Goal: Navigation & Orientation: Find specific page/section

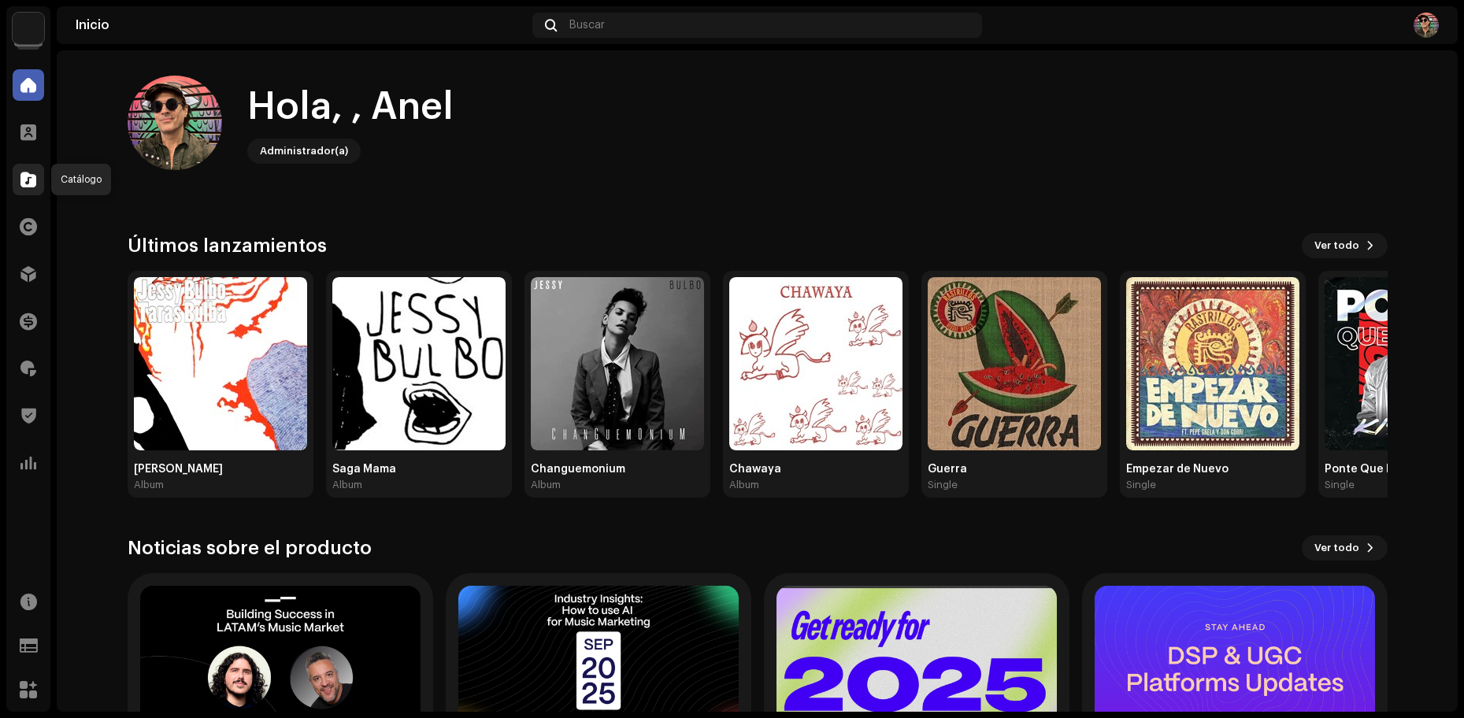
click at [36, 180] on div at bounding box center [29, 180] width 32 height 32
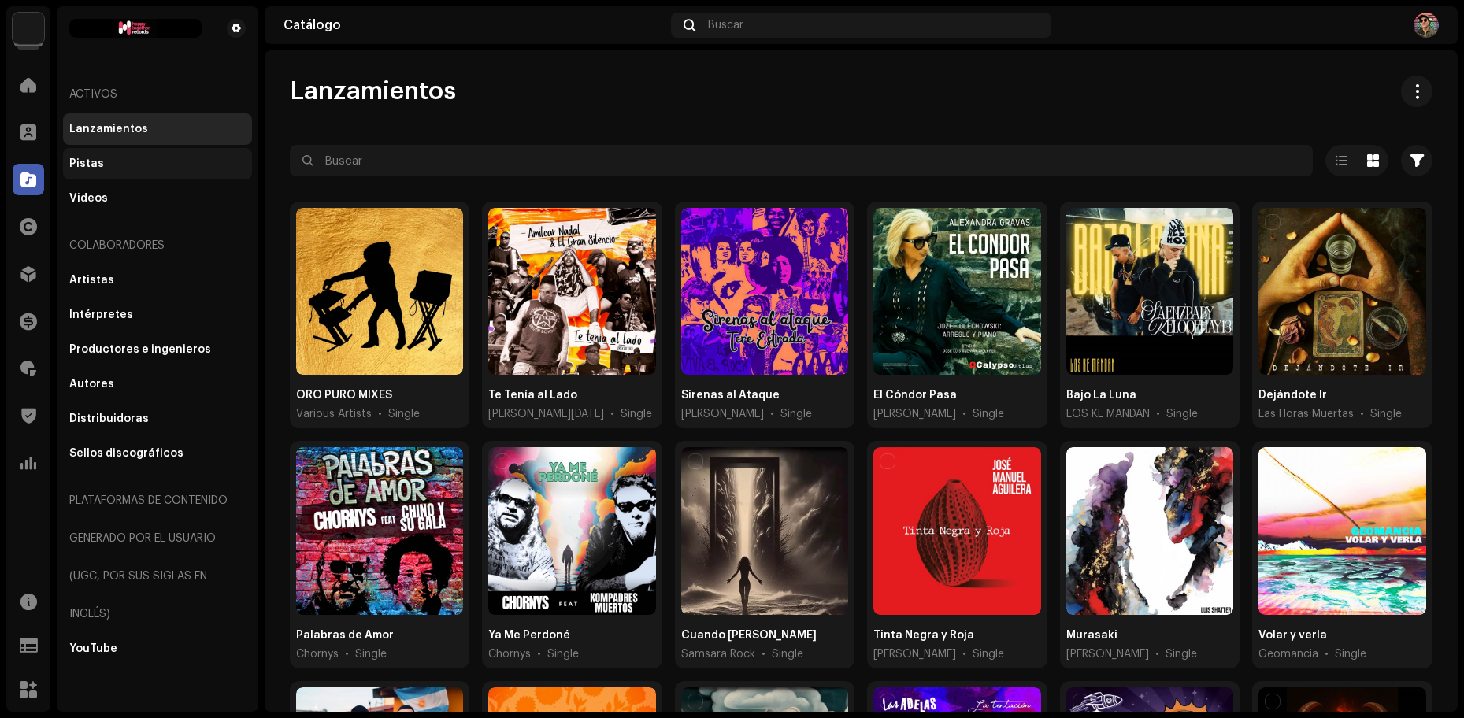
click at [106, 166] on div "Pistas" at bounding box center [157, 164] width 176 height 13
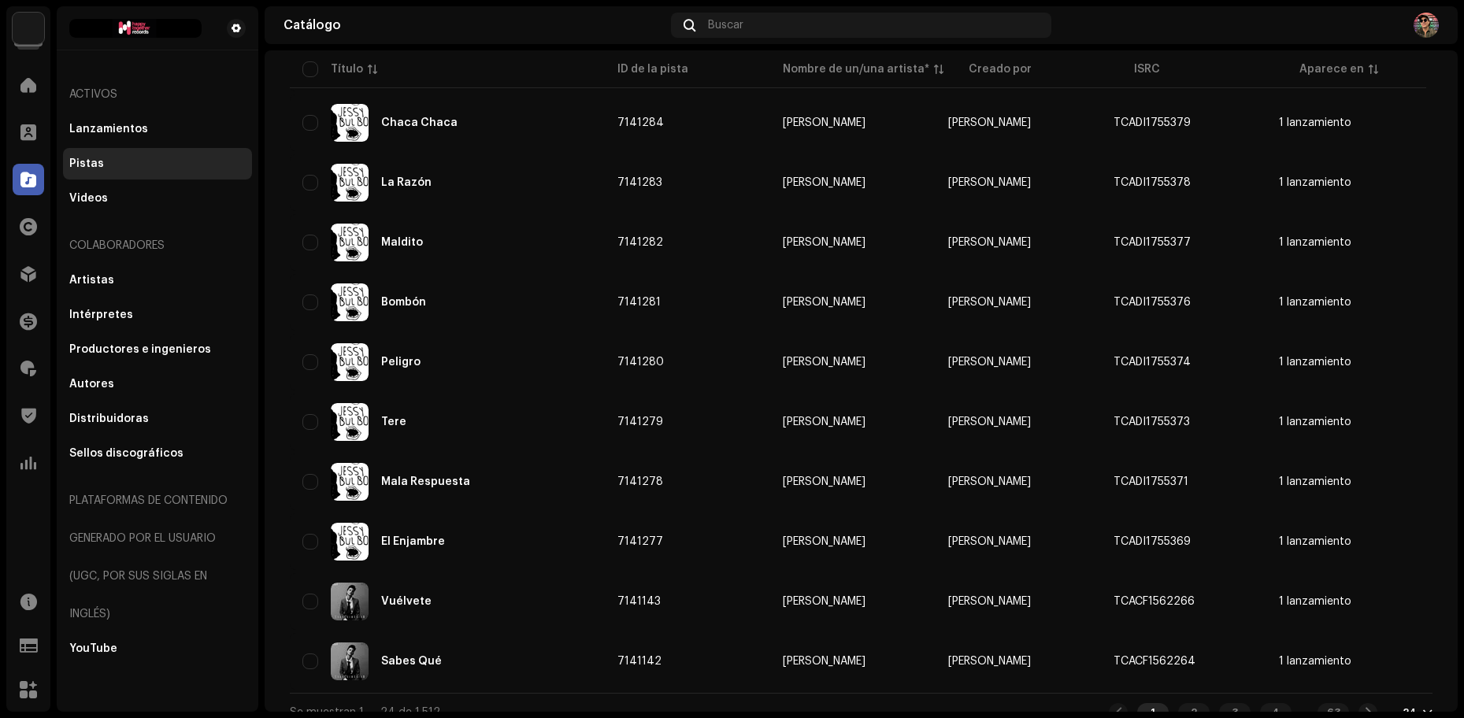
scroll to position [1019, 0]
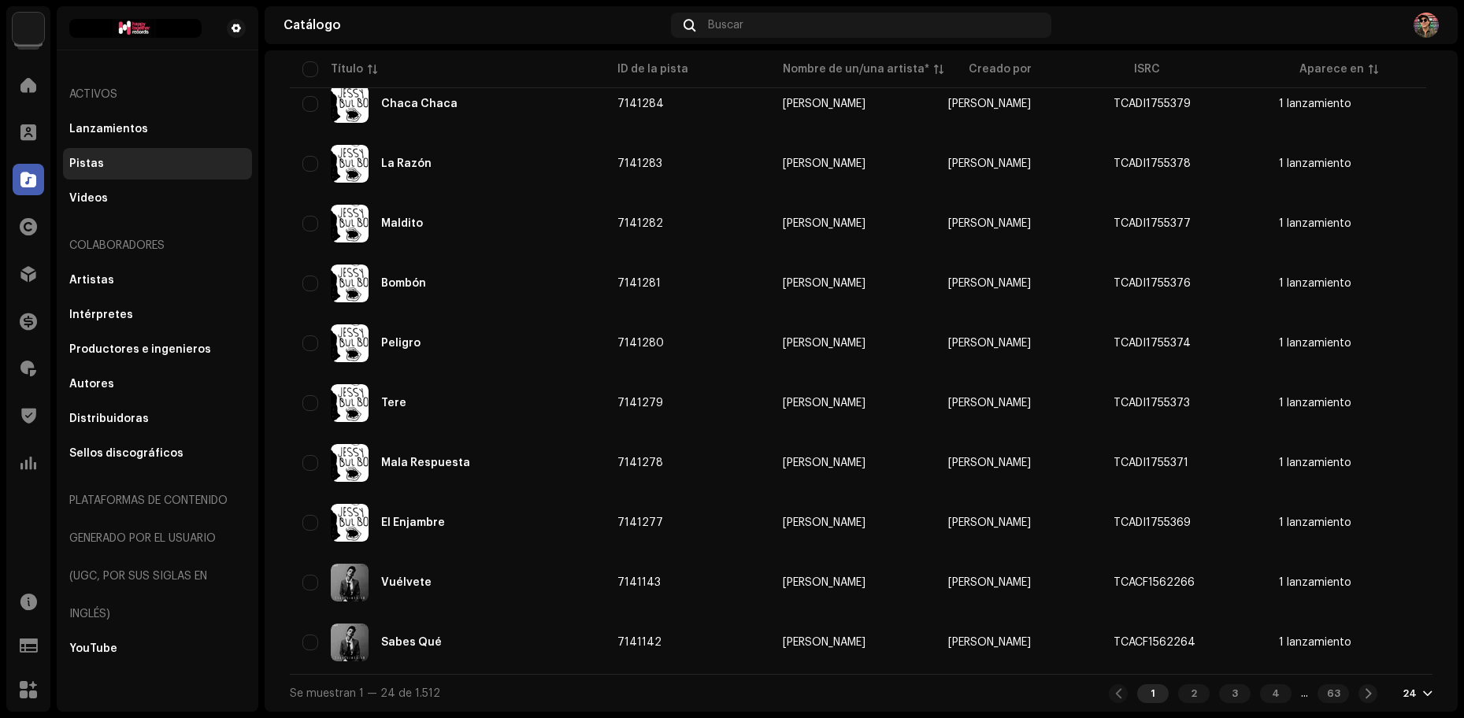
click at [1390, 686] on div "1 2 3 4 ... 63 24" at bounding box center [1271, 694] width 324 height 19
click at [1404, 692] on div "24" at bounding box center [1410, 694] width 14 height 13
click at [1375, 666] on div "72" at bounding box center [1384, 665] width 65 height 32
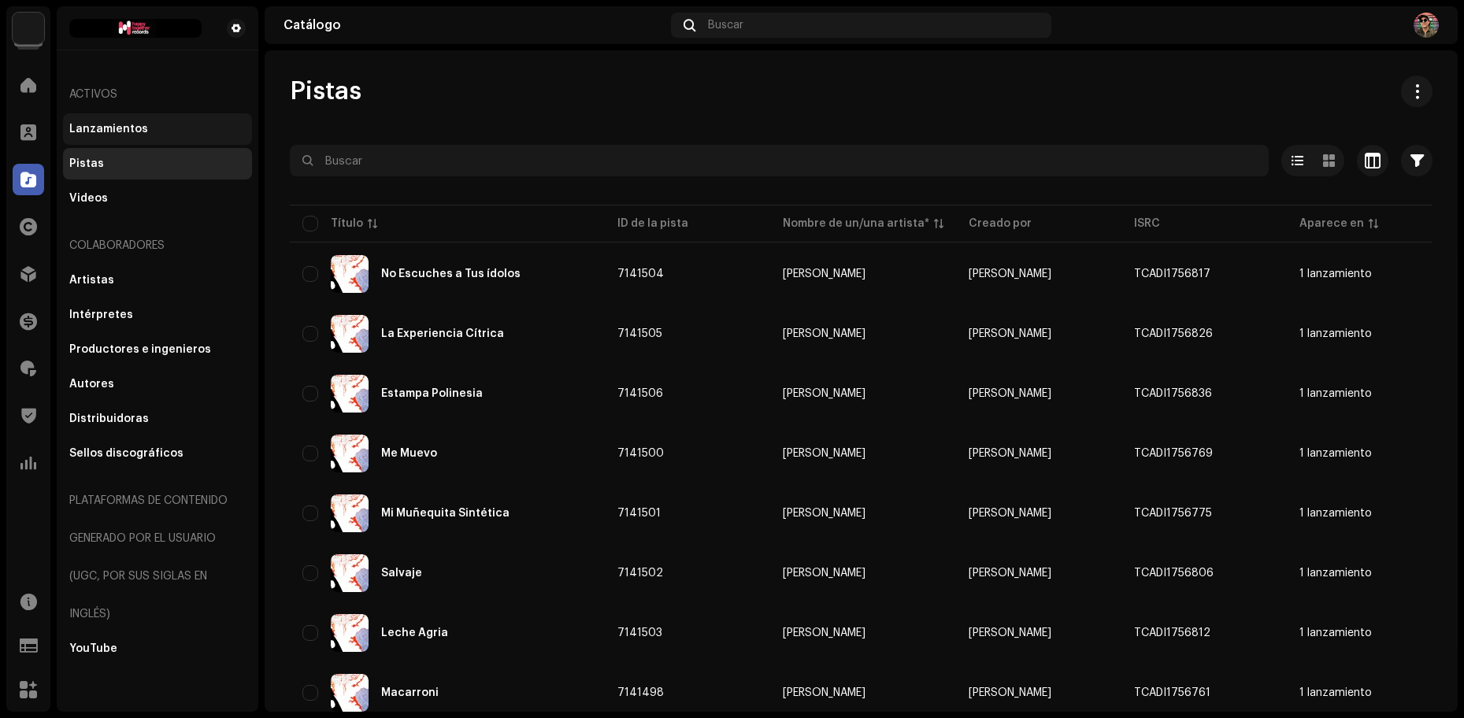
click at [99, 128] on div "Lanzamientos" at bounding box center [108, 129] width 79 height 13
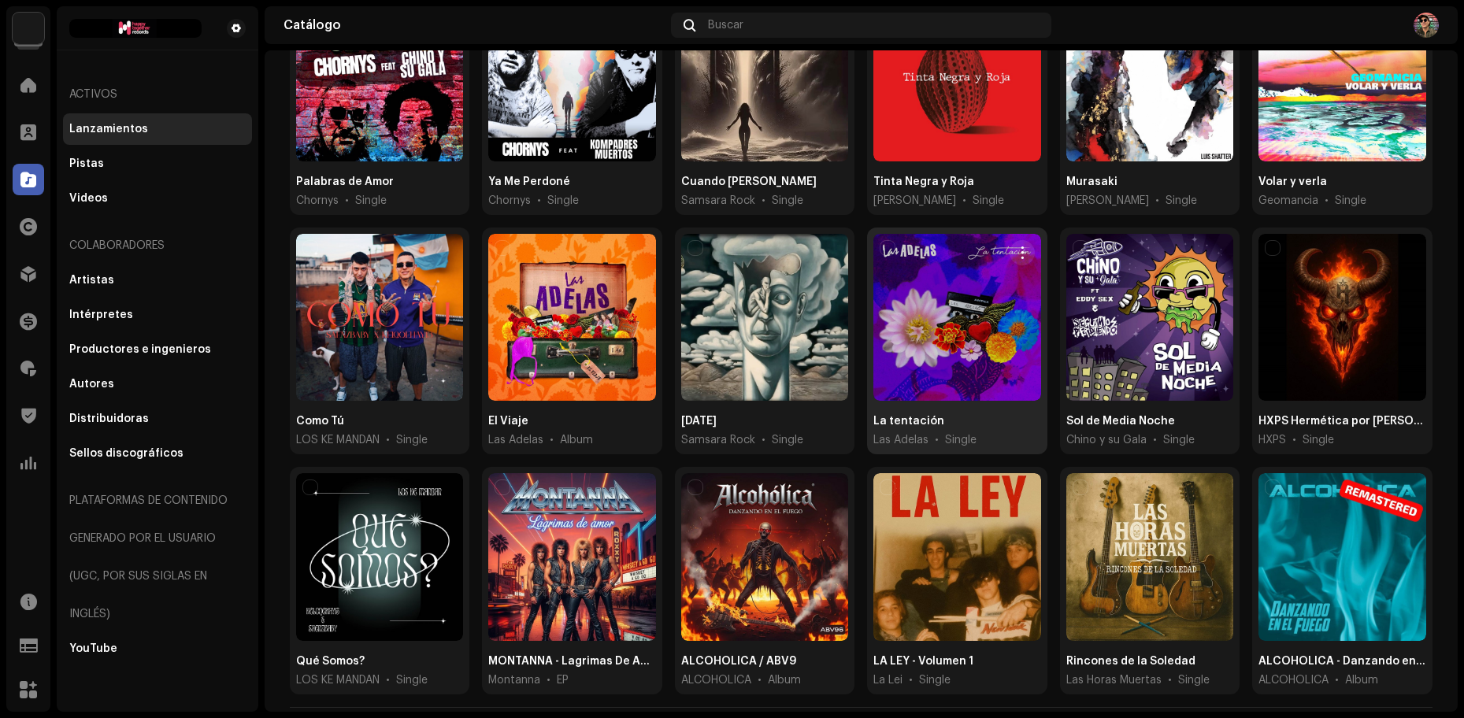
scroll to position [481, 0]
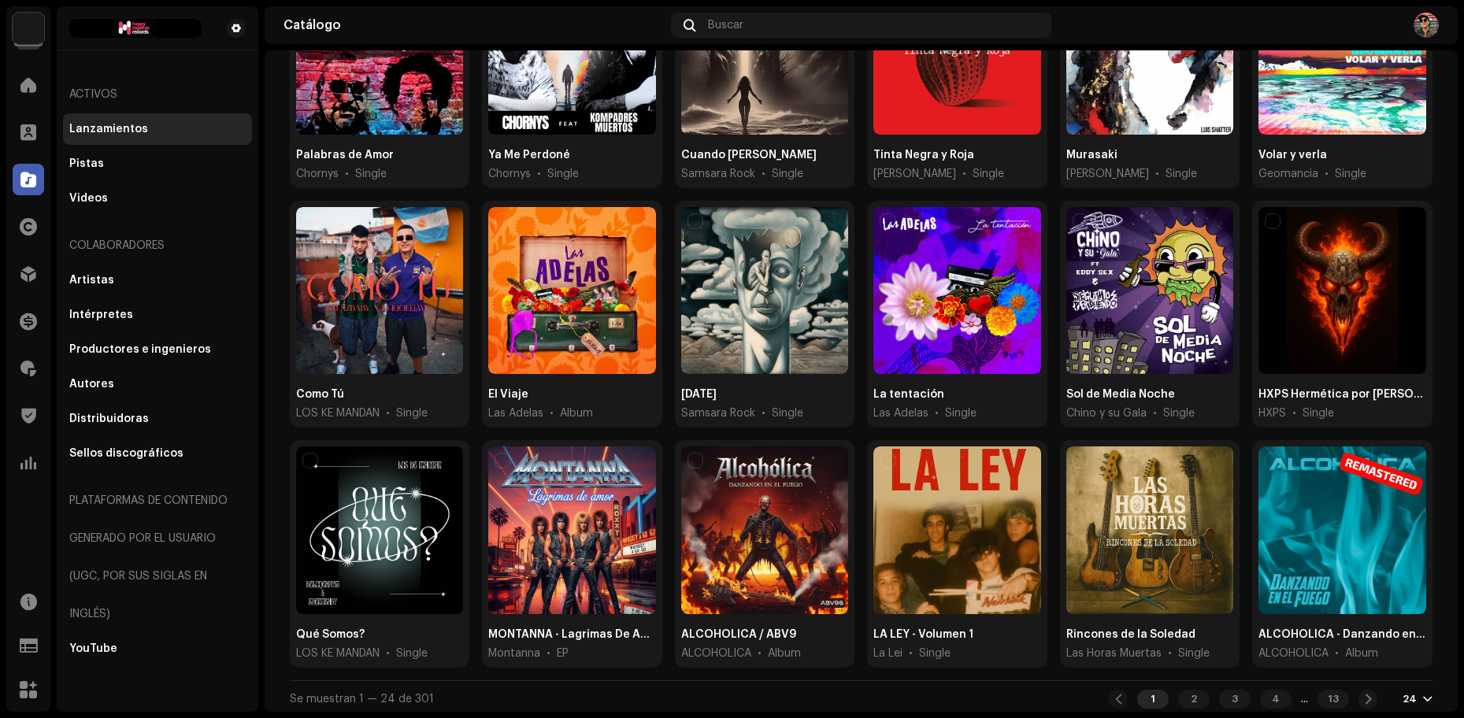
click at [1407, 693] on div "24" at bounding box center [1410, 699] width 14 height 13
click at [1376, 665] on div "72" at bounding box center [1384, 664] width 65 height 32
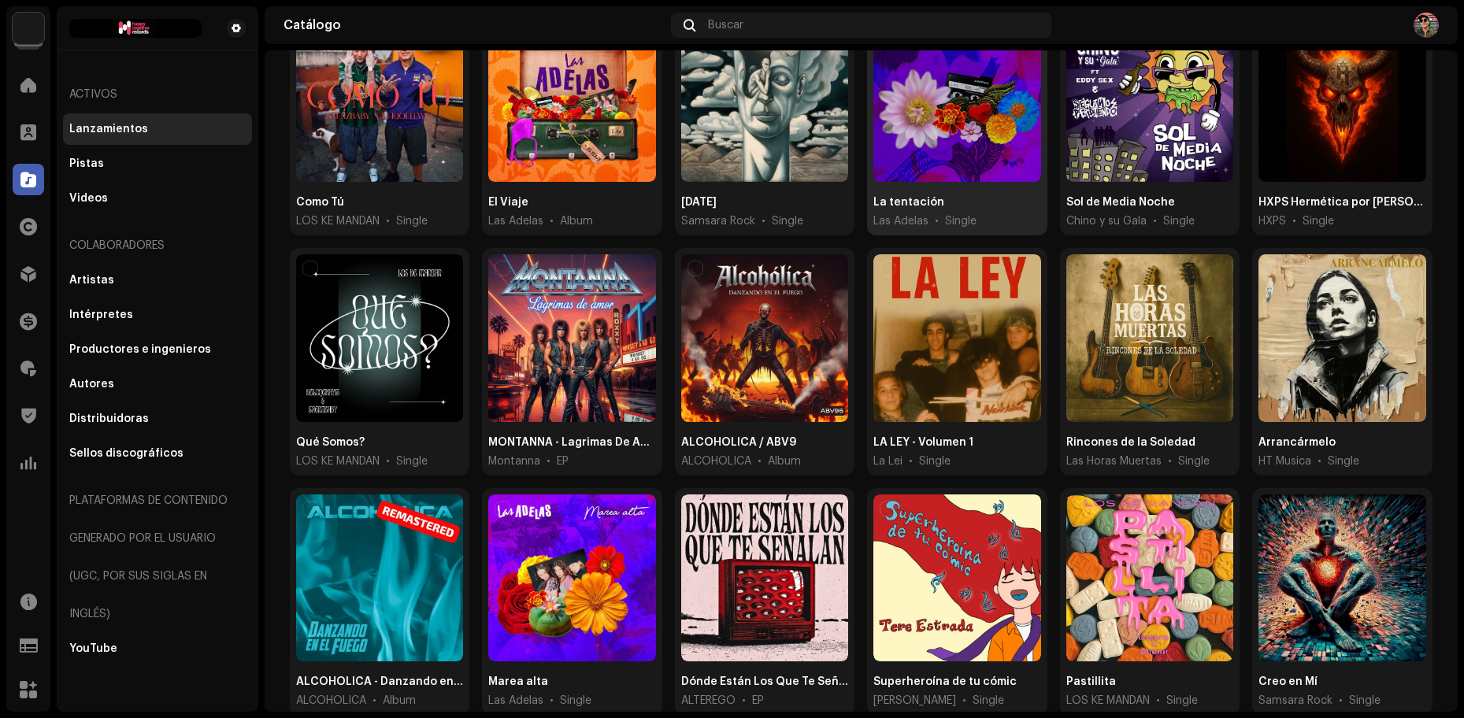
scroll to position [681, 0]
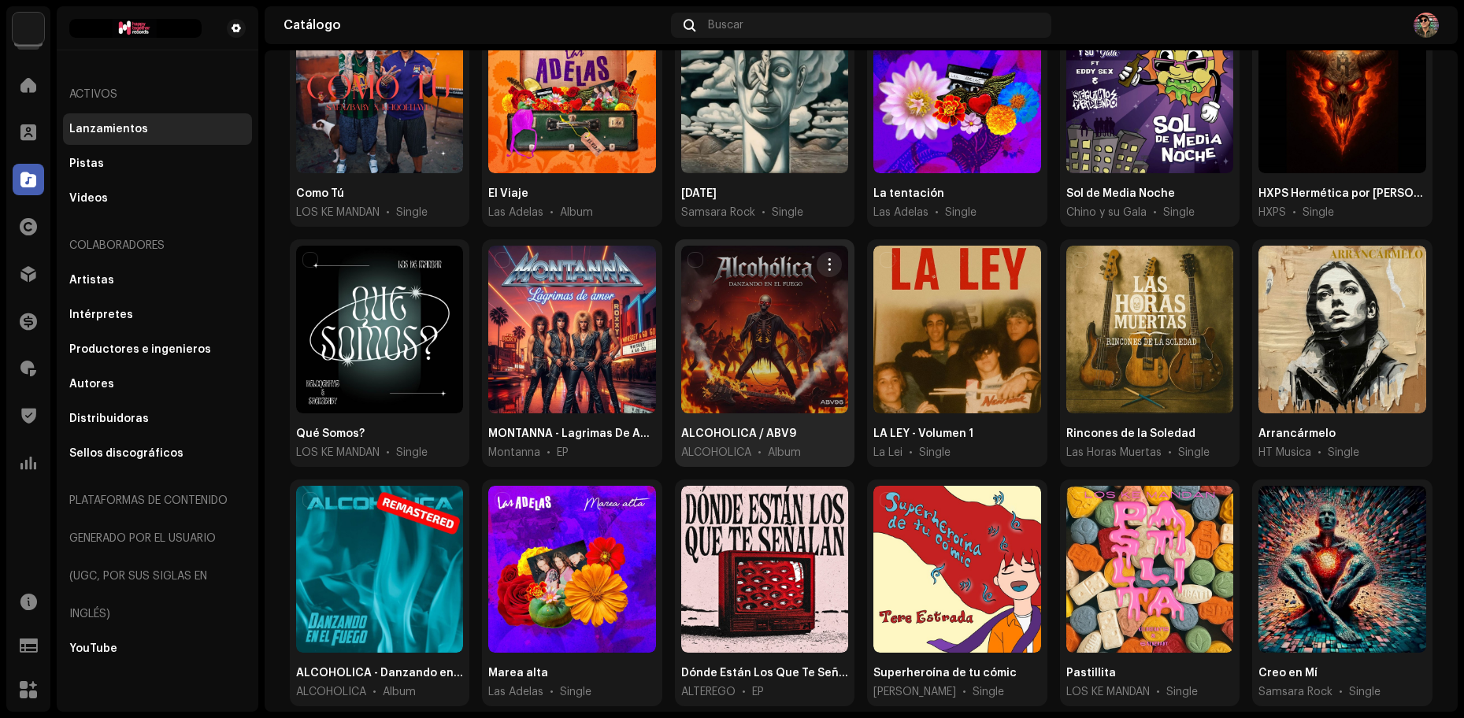
click at [737, 376] on div at bounding box center [764, 329] width 167 height 167
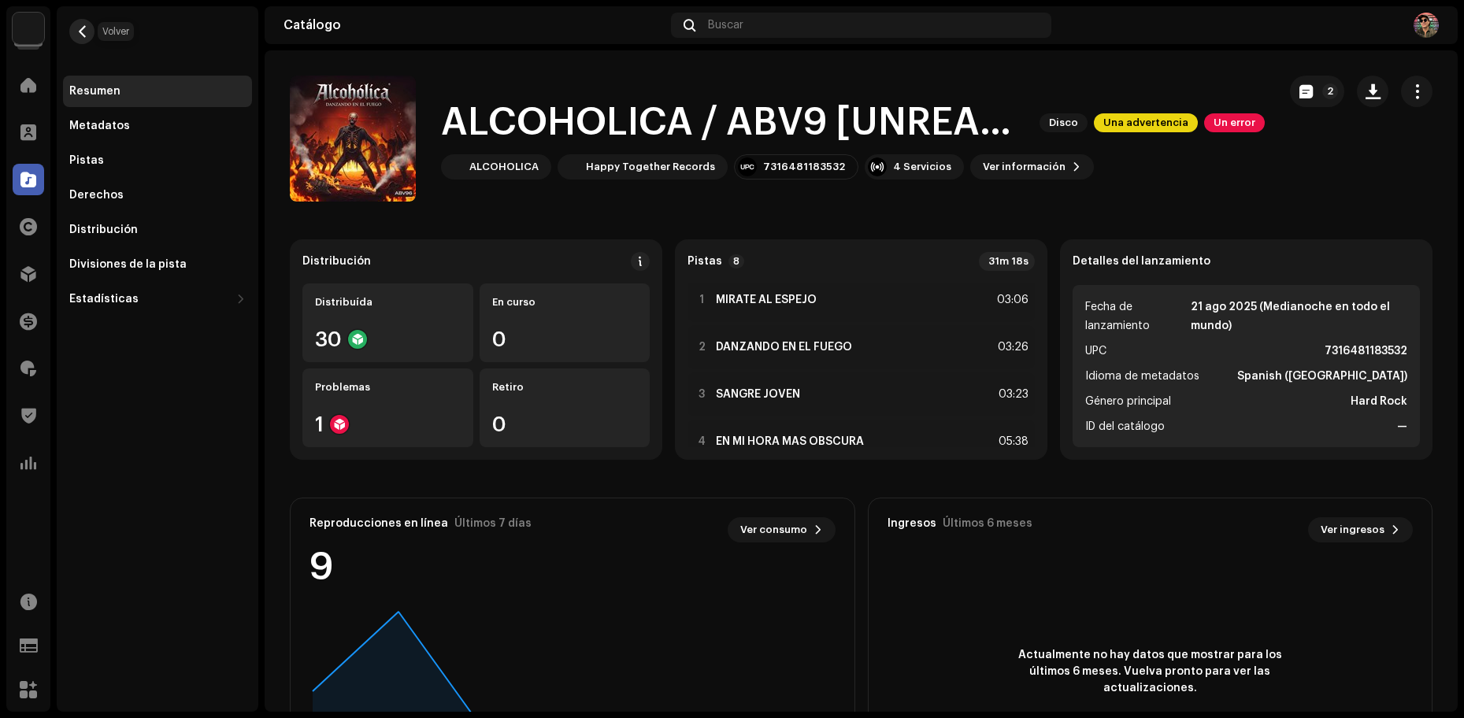
click at [81, 32] on span "button" at bounding box center [82, 31] width 12 height 13
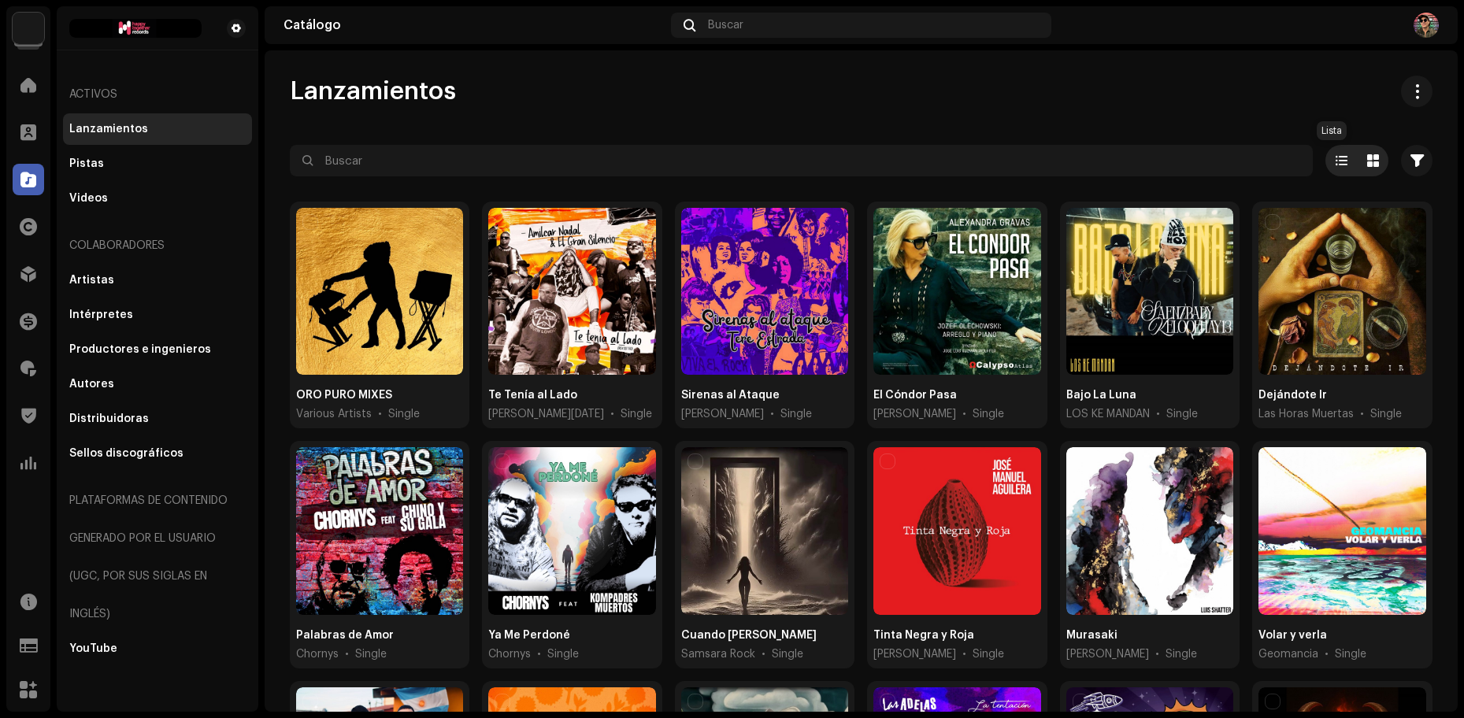
click at [1336, 155] on span at bounding box center [1342, 160] width 12 height 13
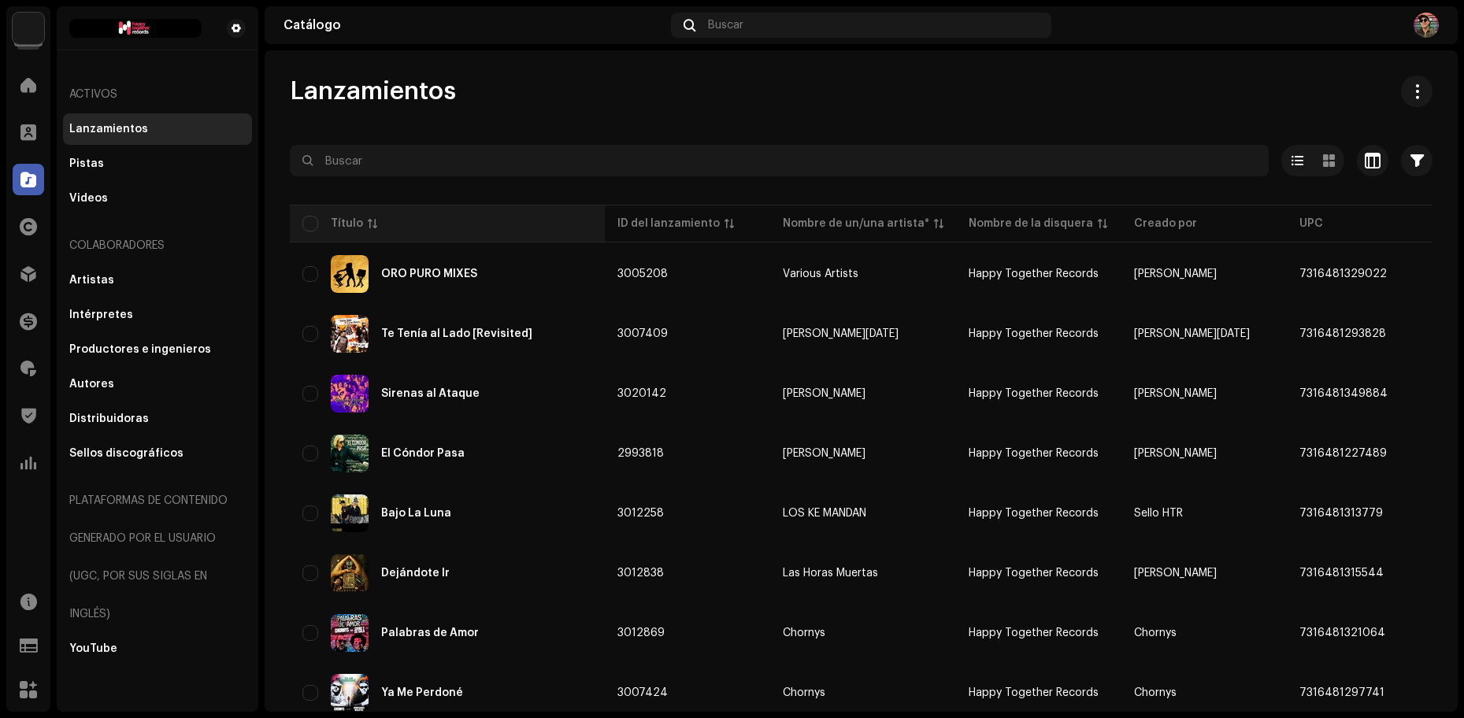
click at [395, 228] on div "Título" at bounding box center [448, 224] width 290 height 16
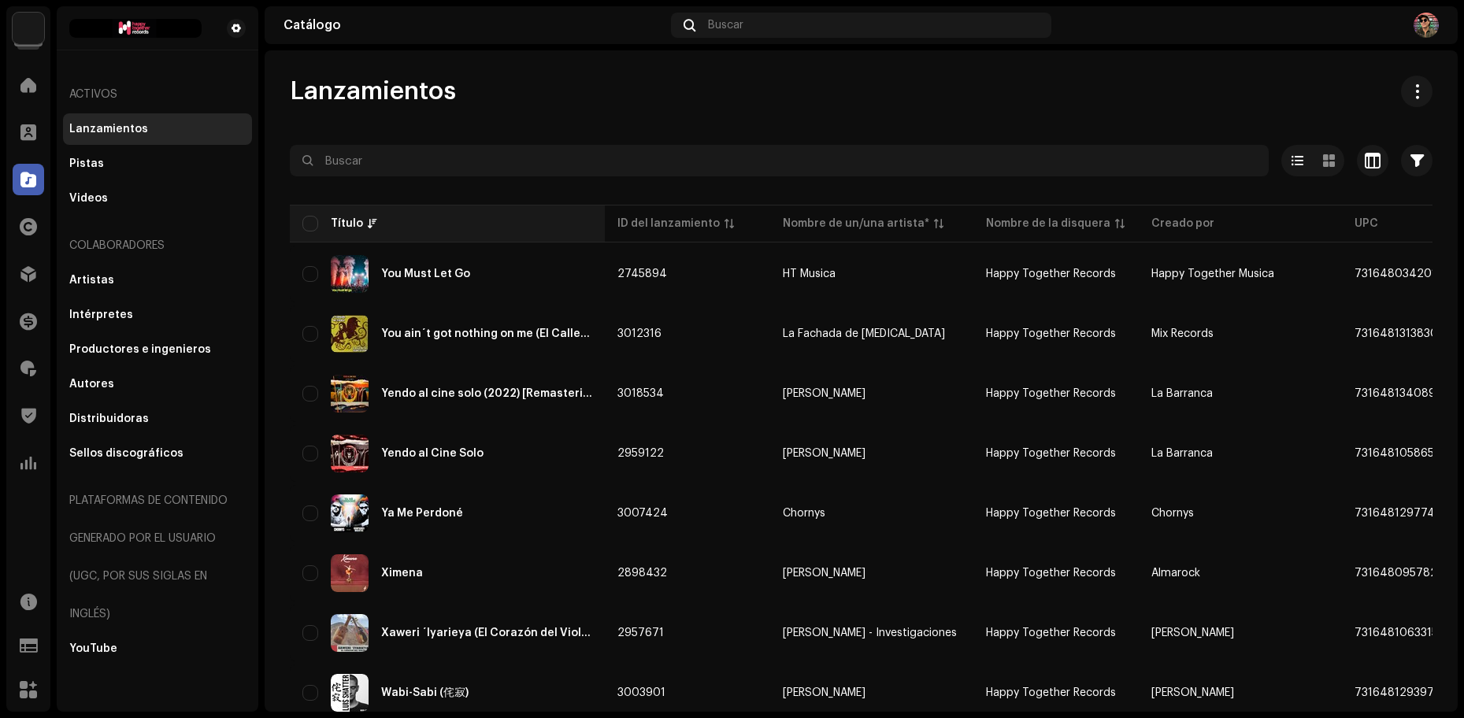
click at [395, 228] on div "Título" at bounding box center [448, 224] width 290 height 16
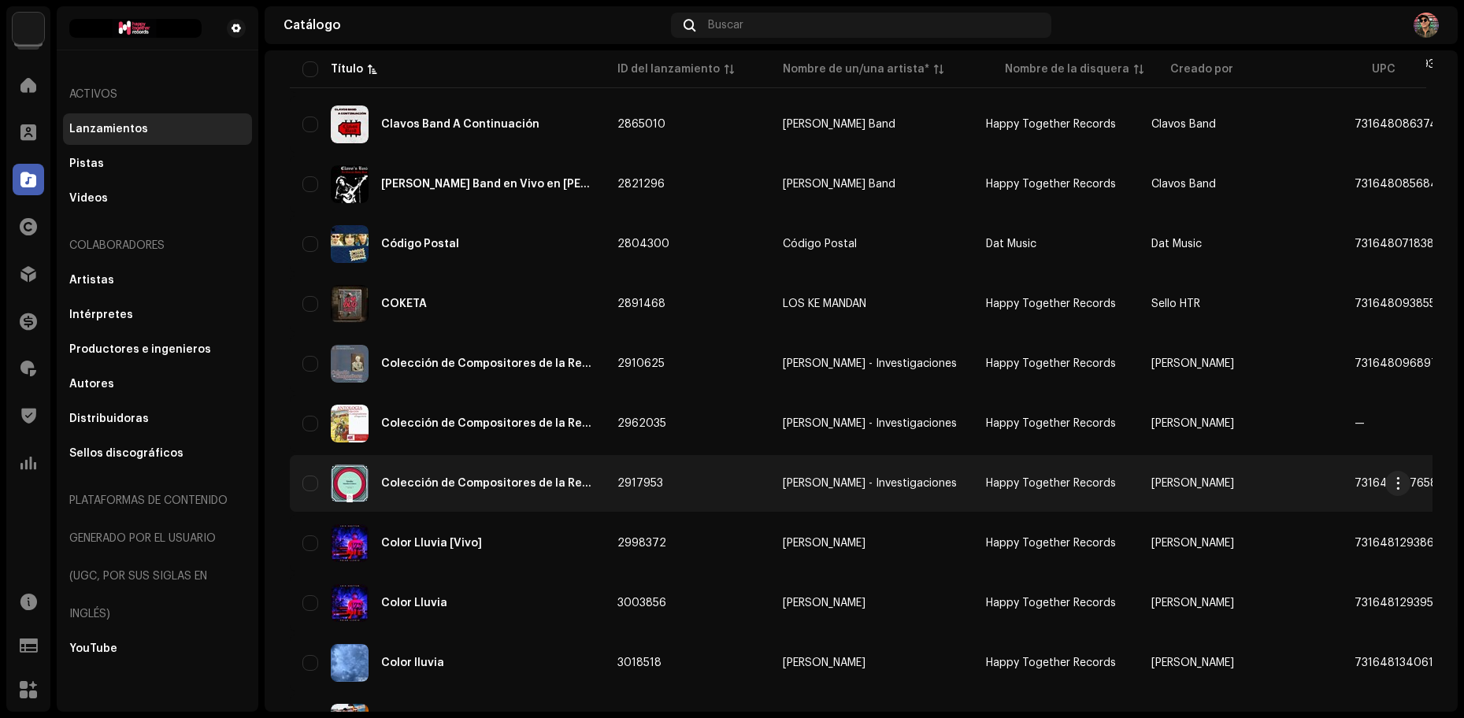
scroll to position [3892, 0]
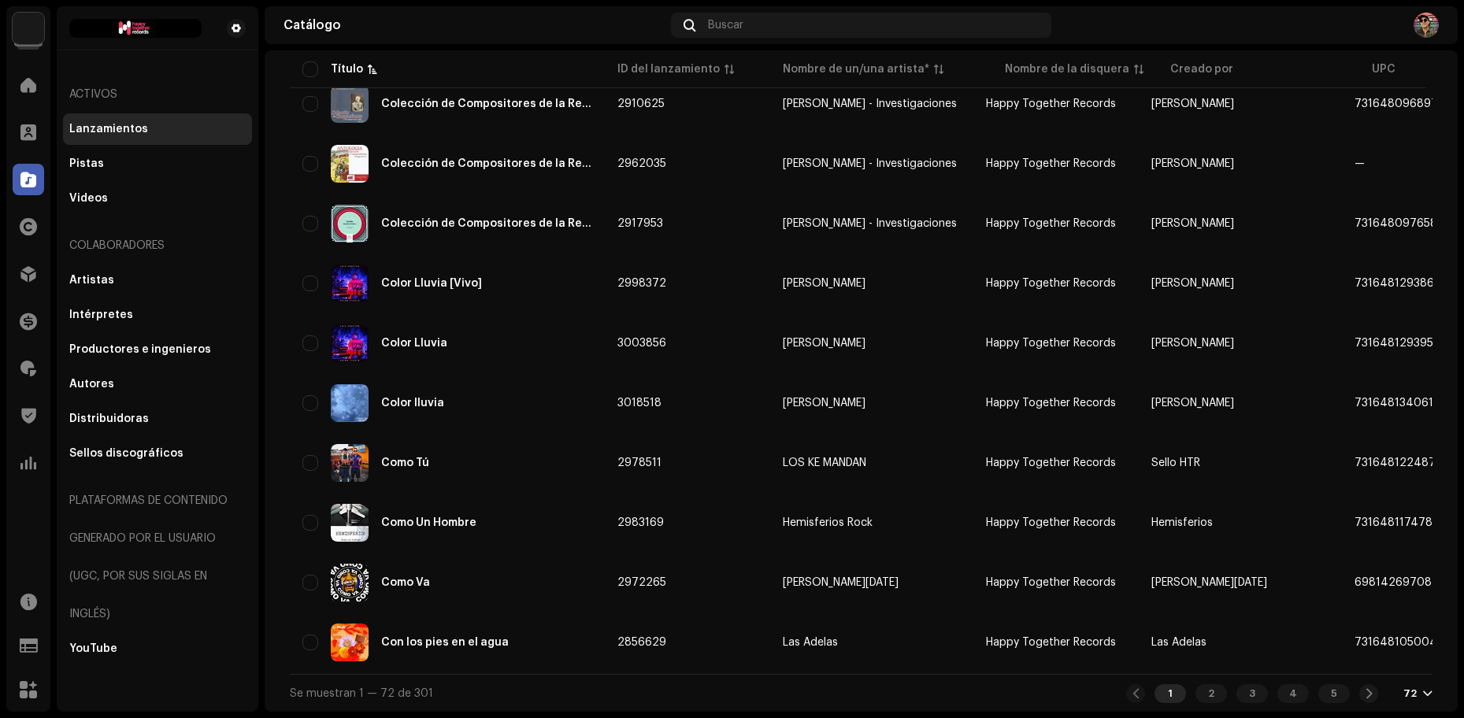
click at [1409, 690] on div "72" at bounding box center [1418, 694] width 29 height 13
click at [1375, 666] on div "24 48 72" at bounding box center [1384, 633] width 65 height 95
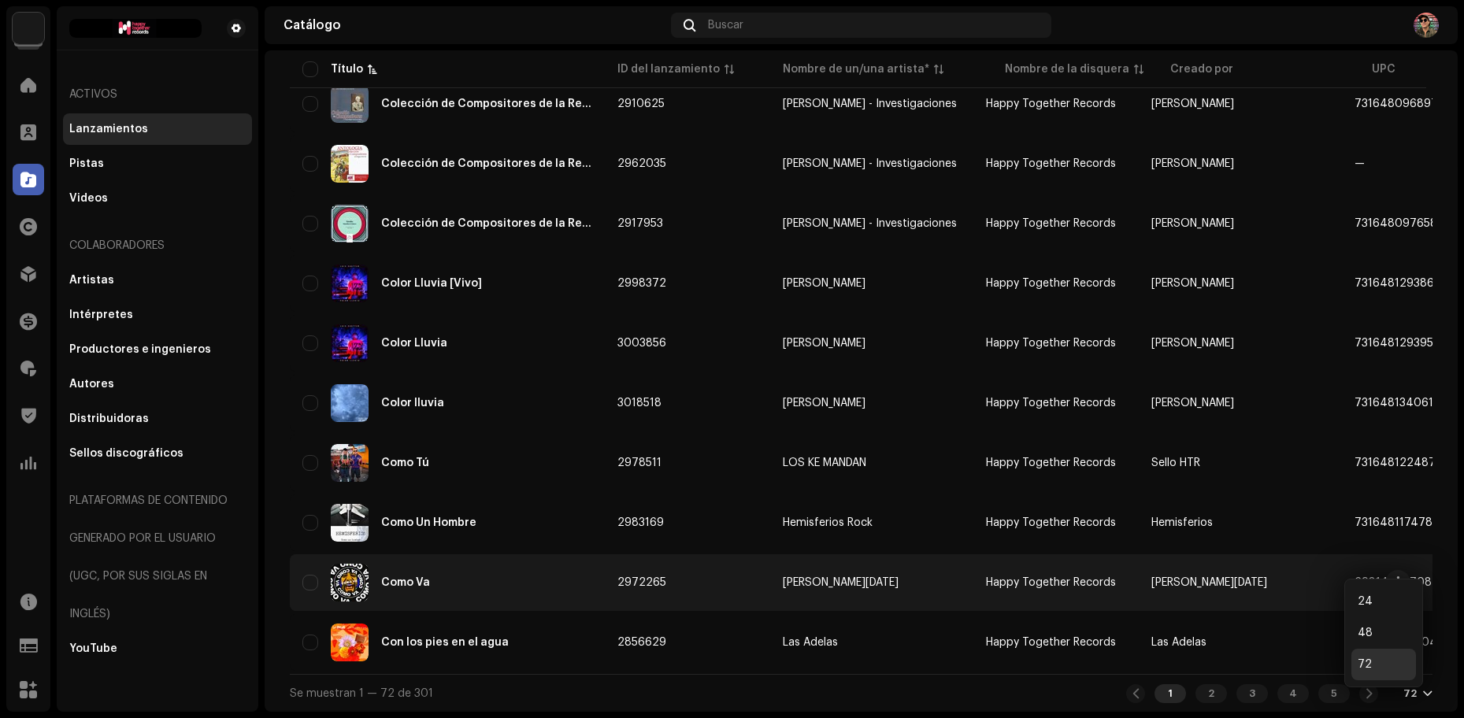
click at [1298, 577] on td "[PERSON_NAME][DATE]" at bounding box center [1240, 583] width 203 height 57
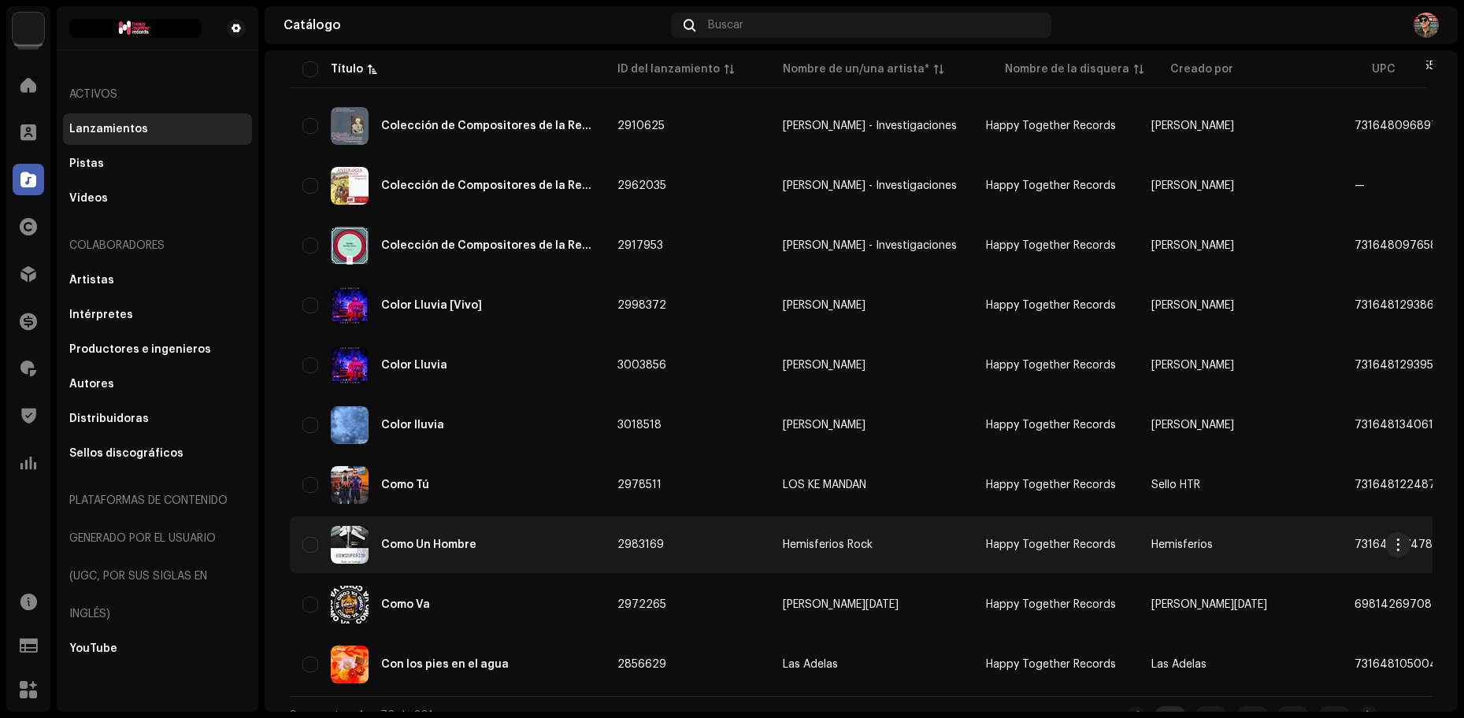
scroll to position [3892, 0]
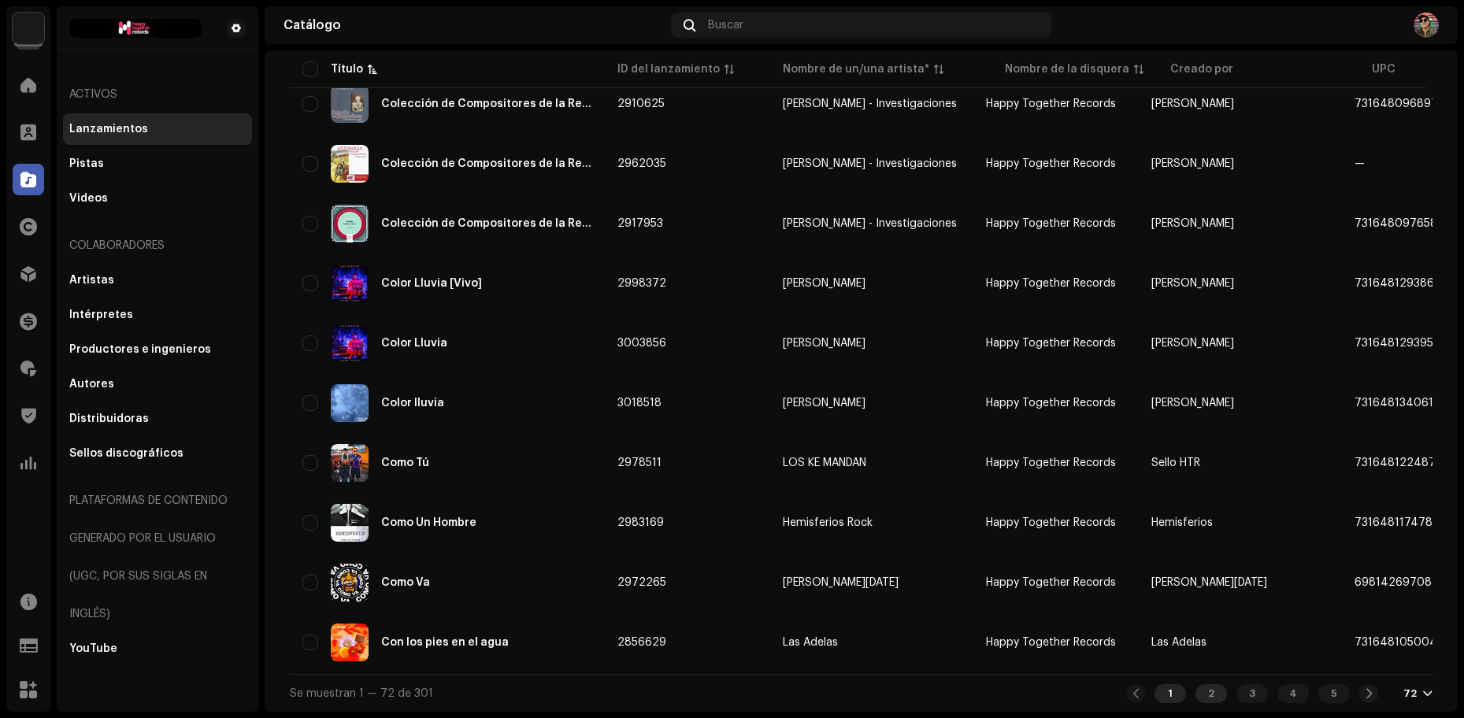
click at [1202, 689] on div "2" at bounding box center [1212, 694] width 32 height 19
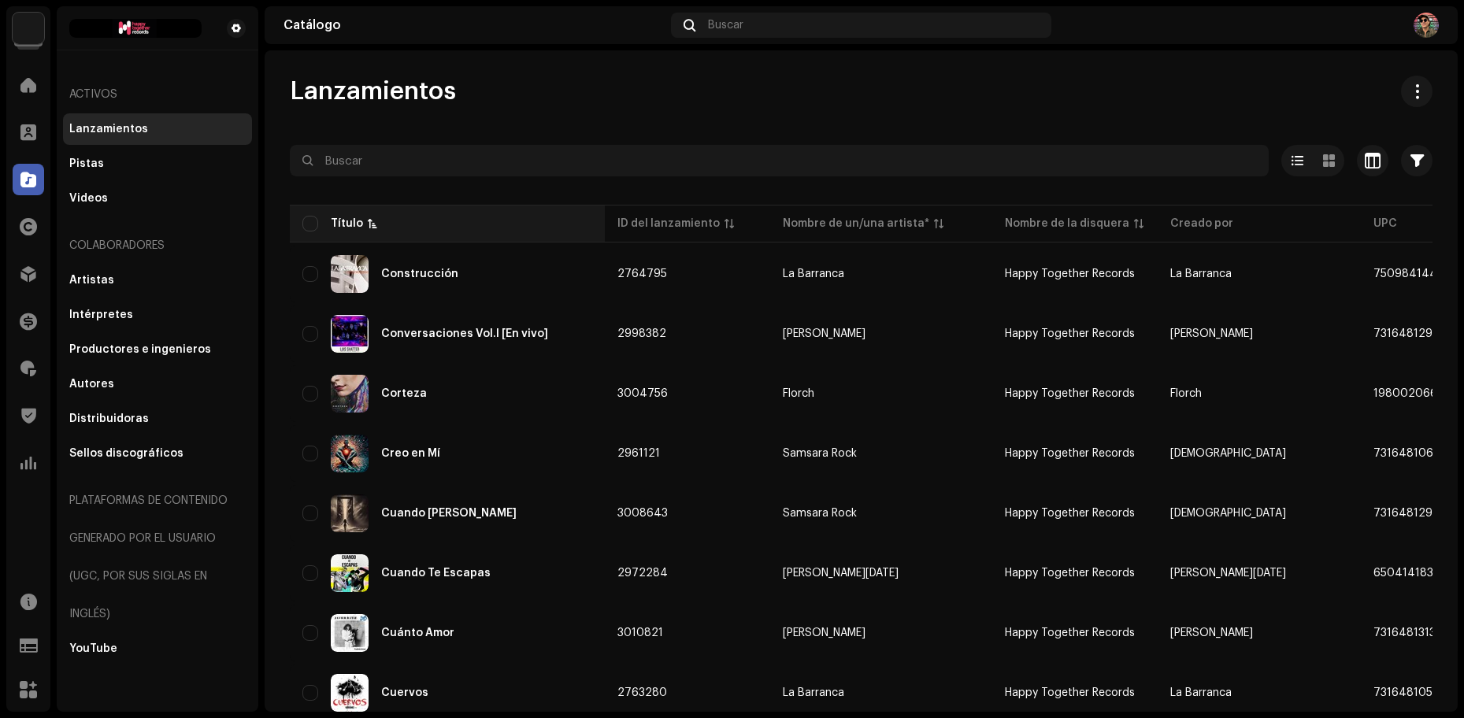
click at [344, 219] on div "Título" at bounding box center [347, 224] width 32 height 16
click at [24, 83] on span at bounding box center [28, 85] width 16 height 13
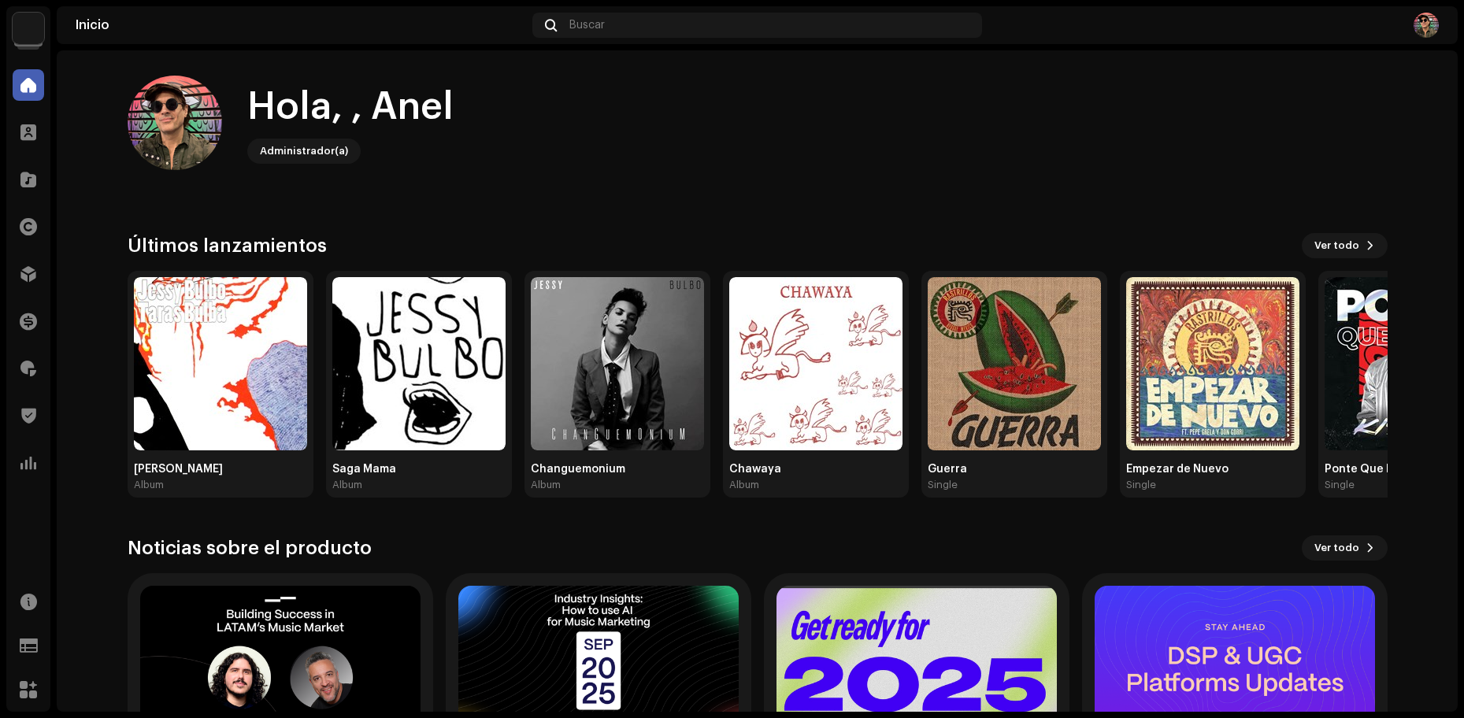
click at [33, 28] on img at bounding box center [29, 29] width 32 height 32
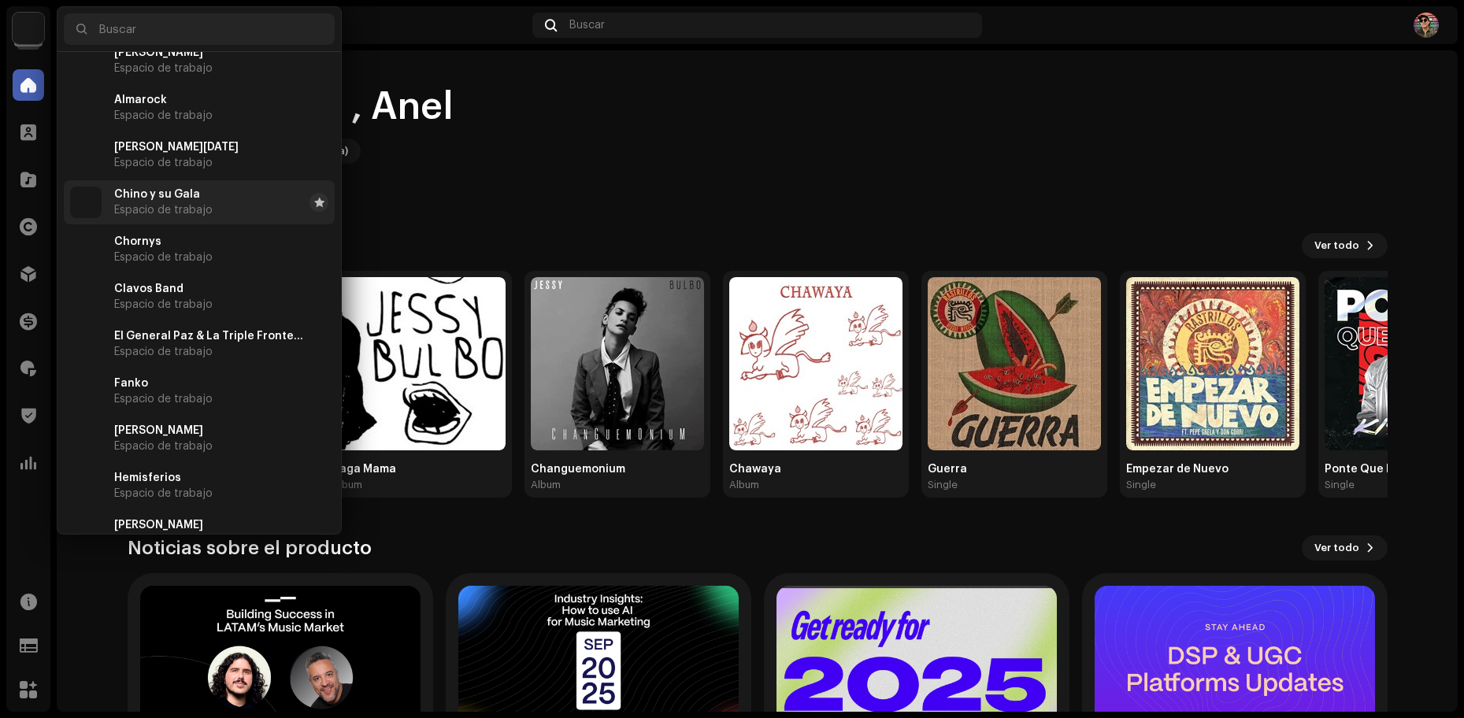
scroll to position [76, 0]
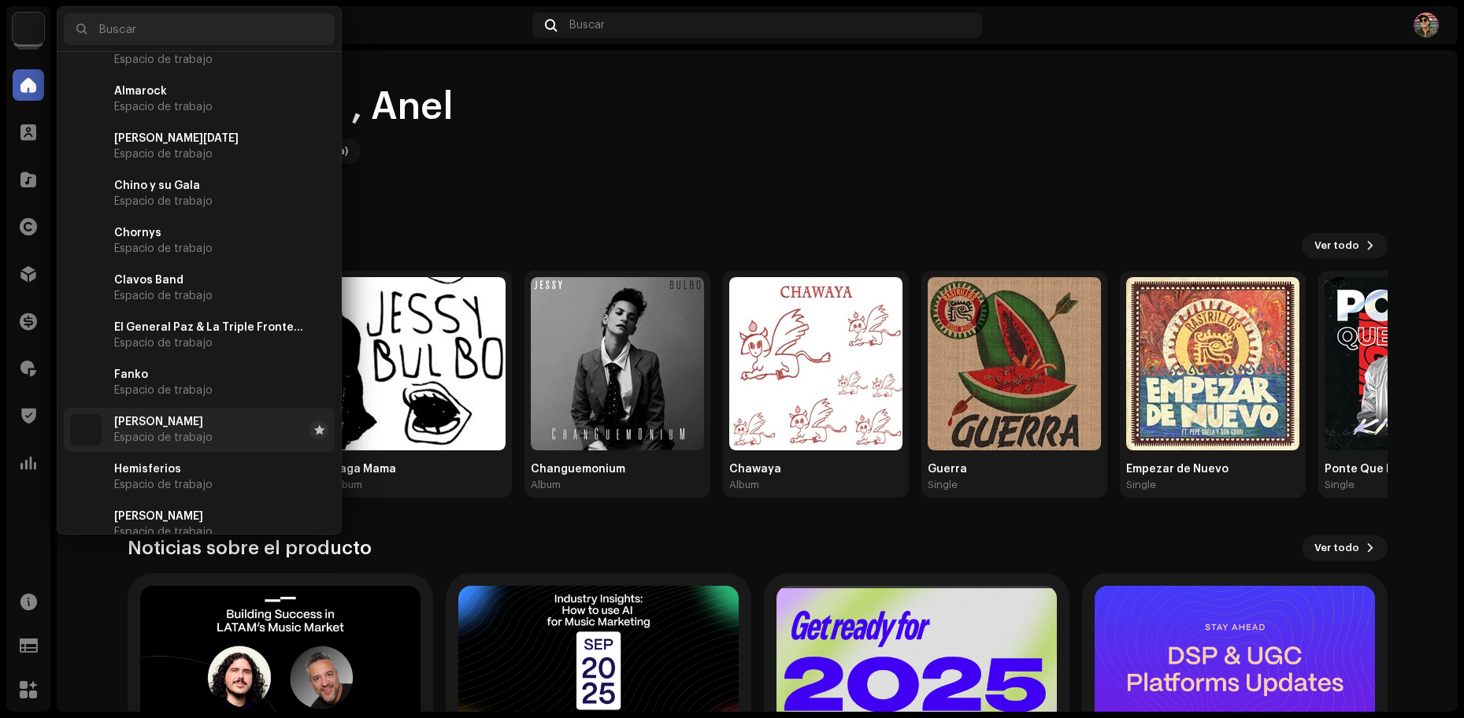
click at [158, 424] on span "[PERSON_NAME]" at bounding box center [158, 422] width 89 height 13
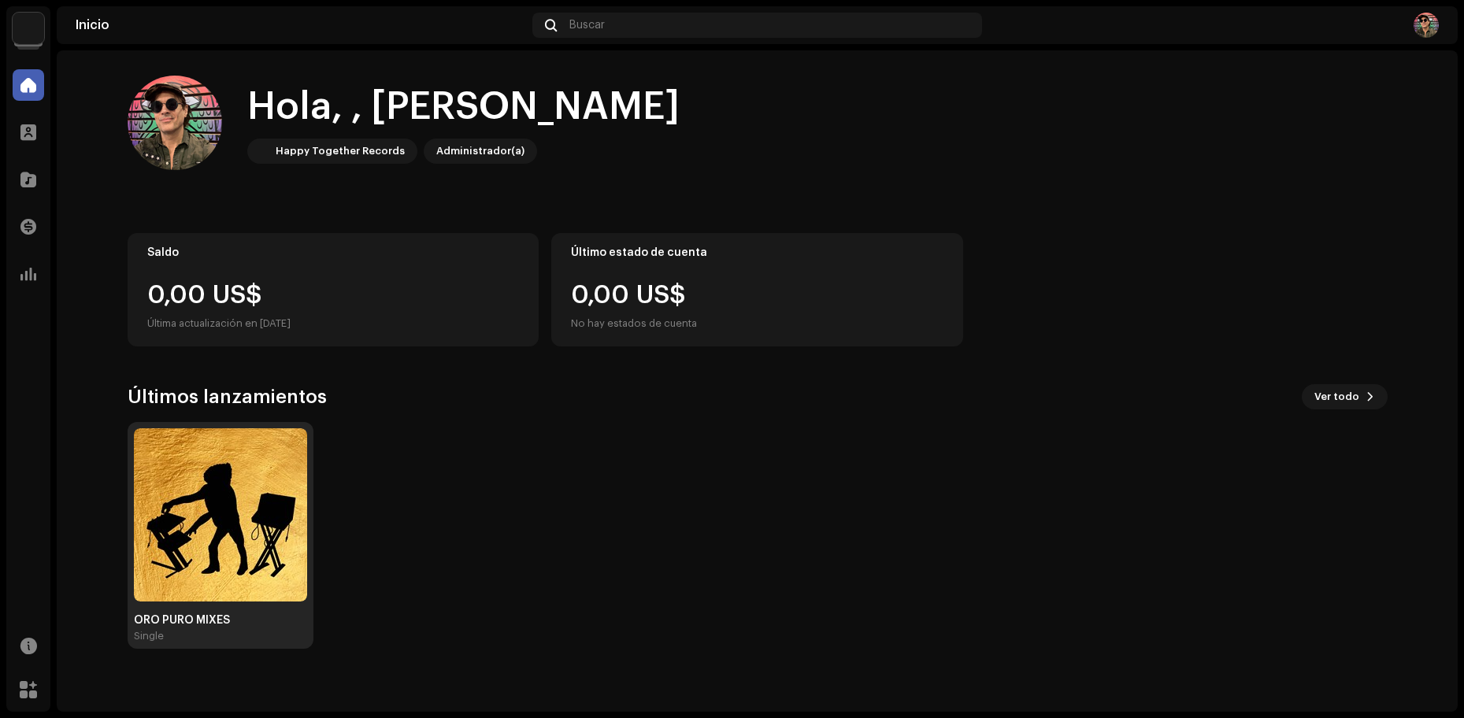
click at [228, 480] on img at bounding box center [220, 515] width 173 height 173
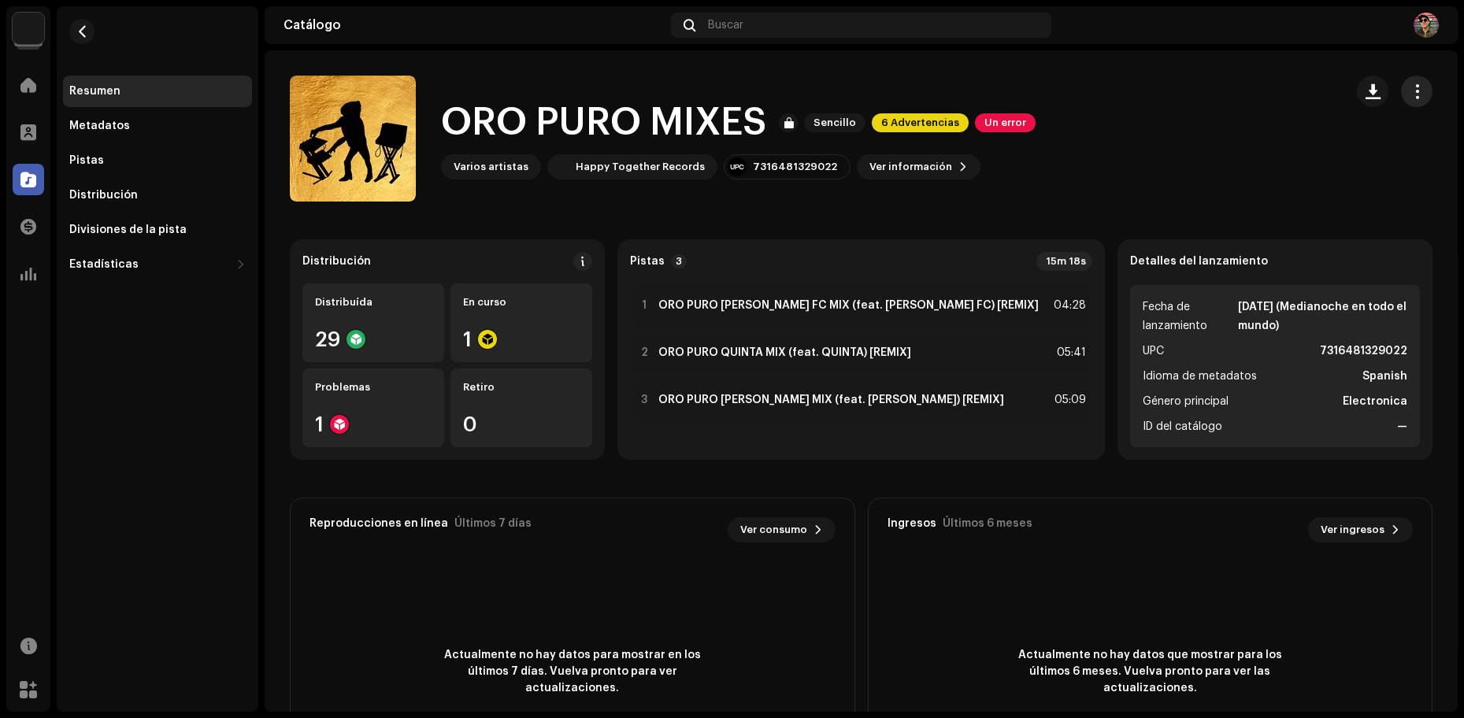
click at [1410, 91] on span "button" at bounding box center [1417, 91] width 15 height 13
click at [1150, 162] on div "ORO PURO MIXES Sencillo 6 Advertencias Un error Varios artistas Happy Together …" at bounding box center [811, 139] width 1042 height 126
click at [77, 33] on span "button" at bounding box center [82, 31] width 12 height 13
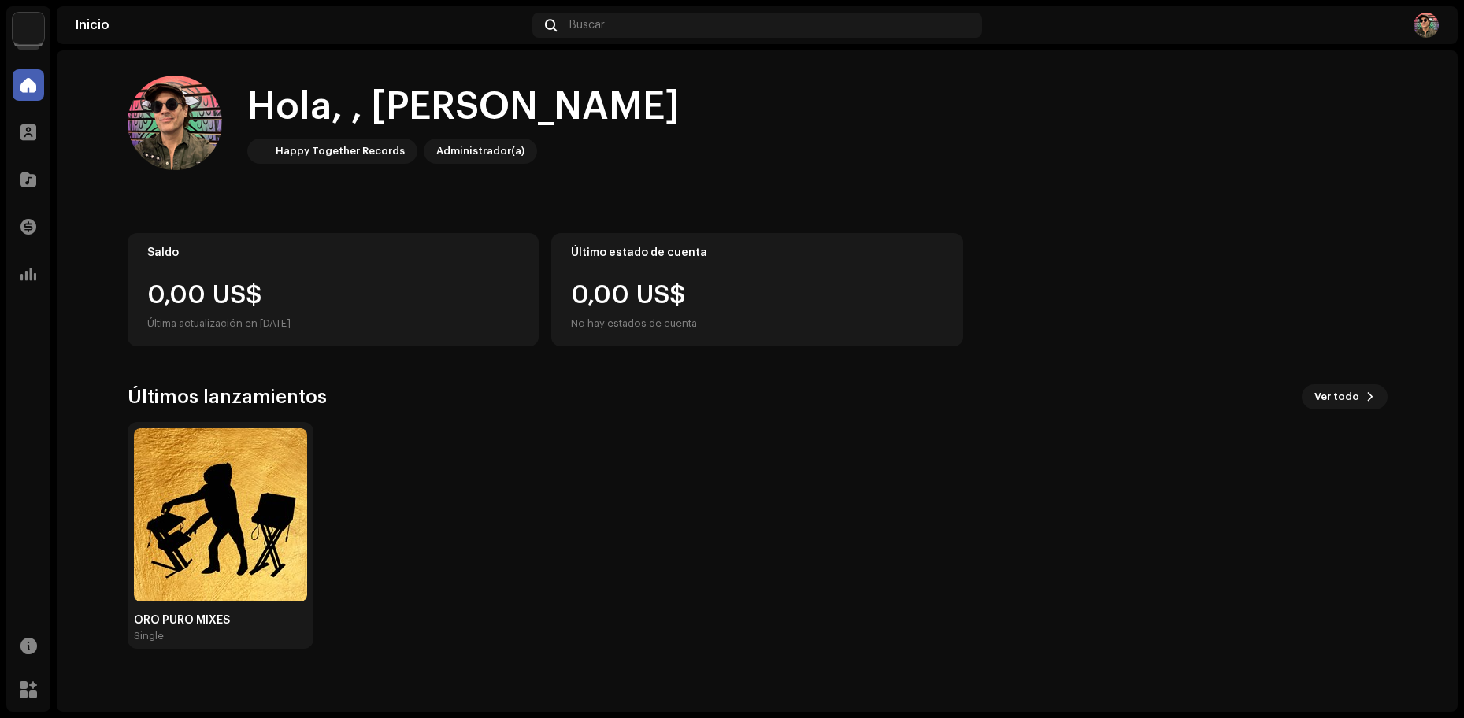
click at [25, 32] on img at bounding box center [29, 29] width 32 height 32
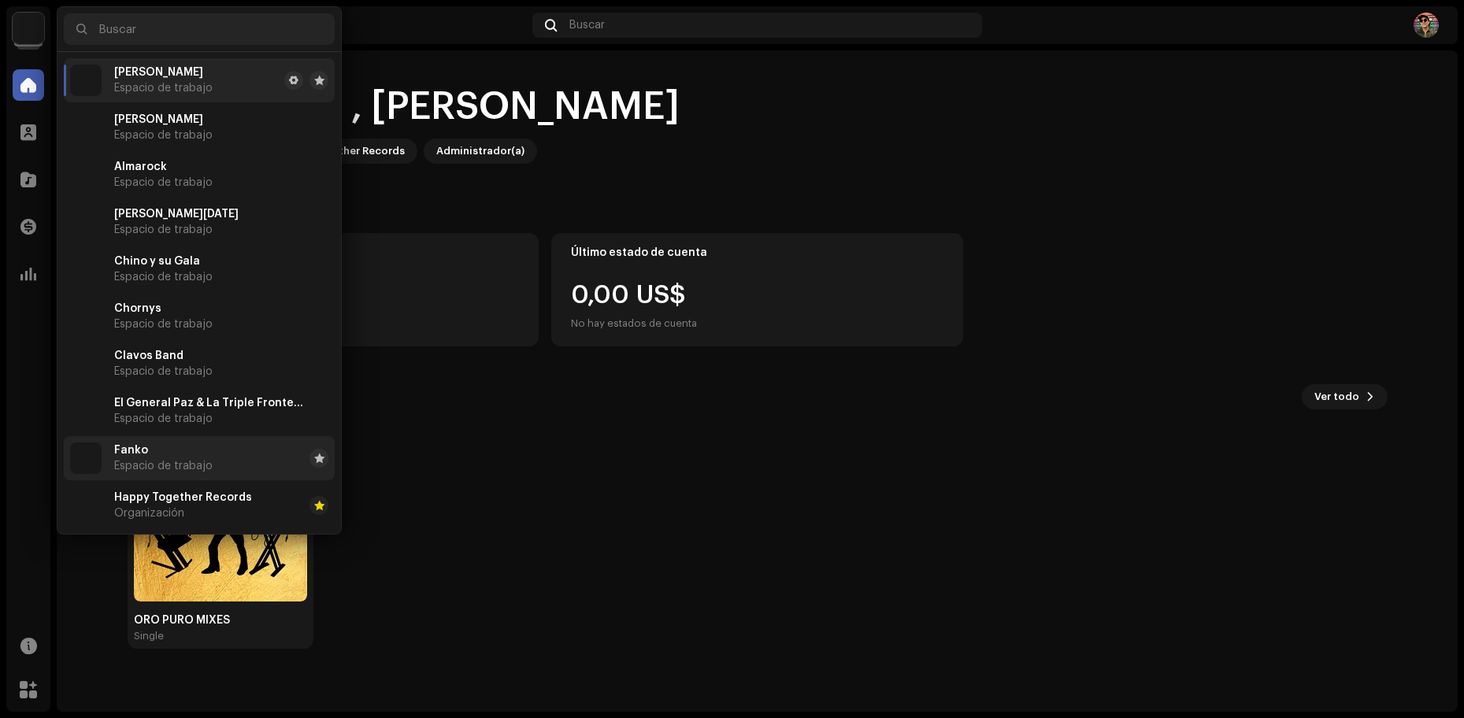
click at [151, 466] on span "Espacio de trabajo" at bounding box center [163, 466] width 98 height 13
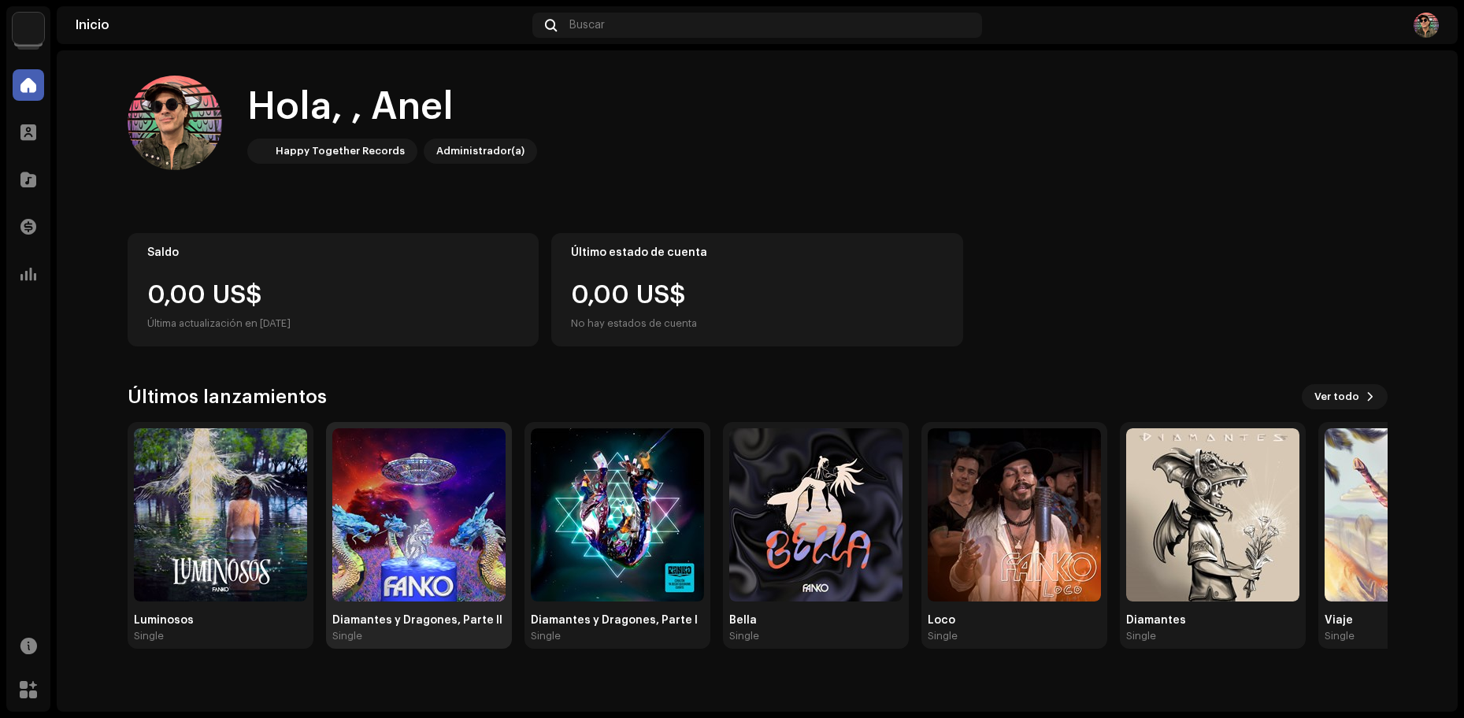
click at [437, 494] on img at bounding box center [418, 515] width 173 height 173
click at [444, 532] on img at bounding box center [418, 515] width 173 height 173
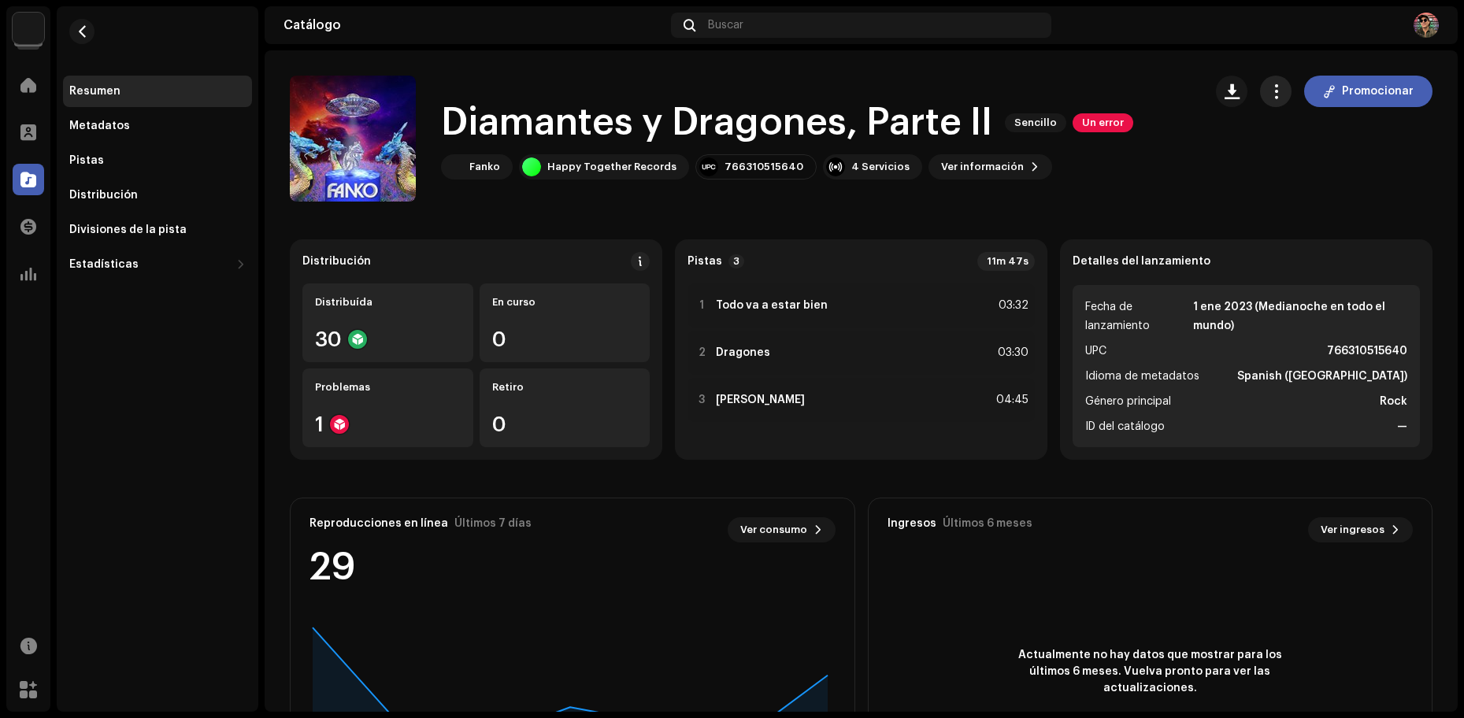
click at [1273, 89] on span "button" at bounding box center [1276, 91] width 15 height 13
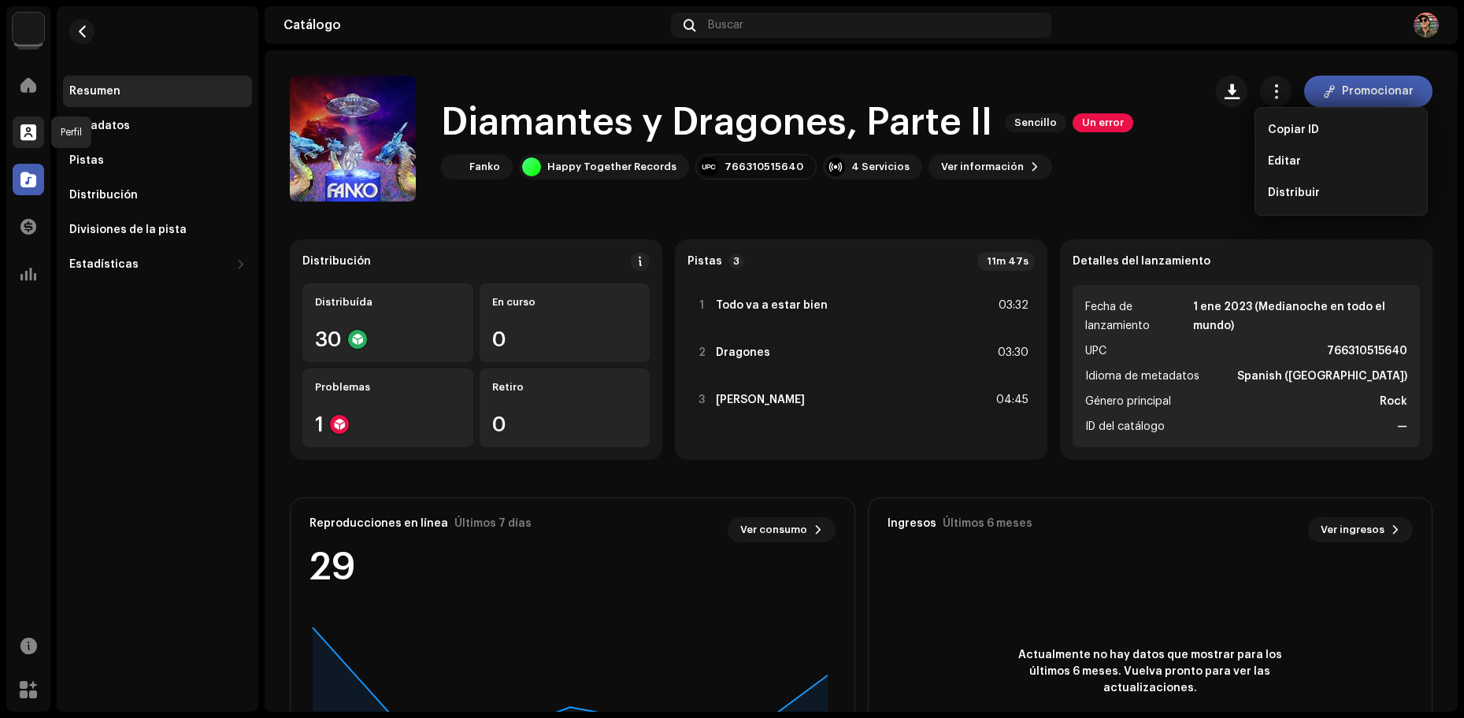
click at [29, 133] on span at bounding box center [28, 132] width 16 height 13
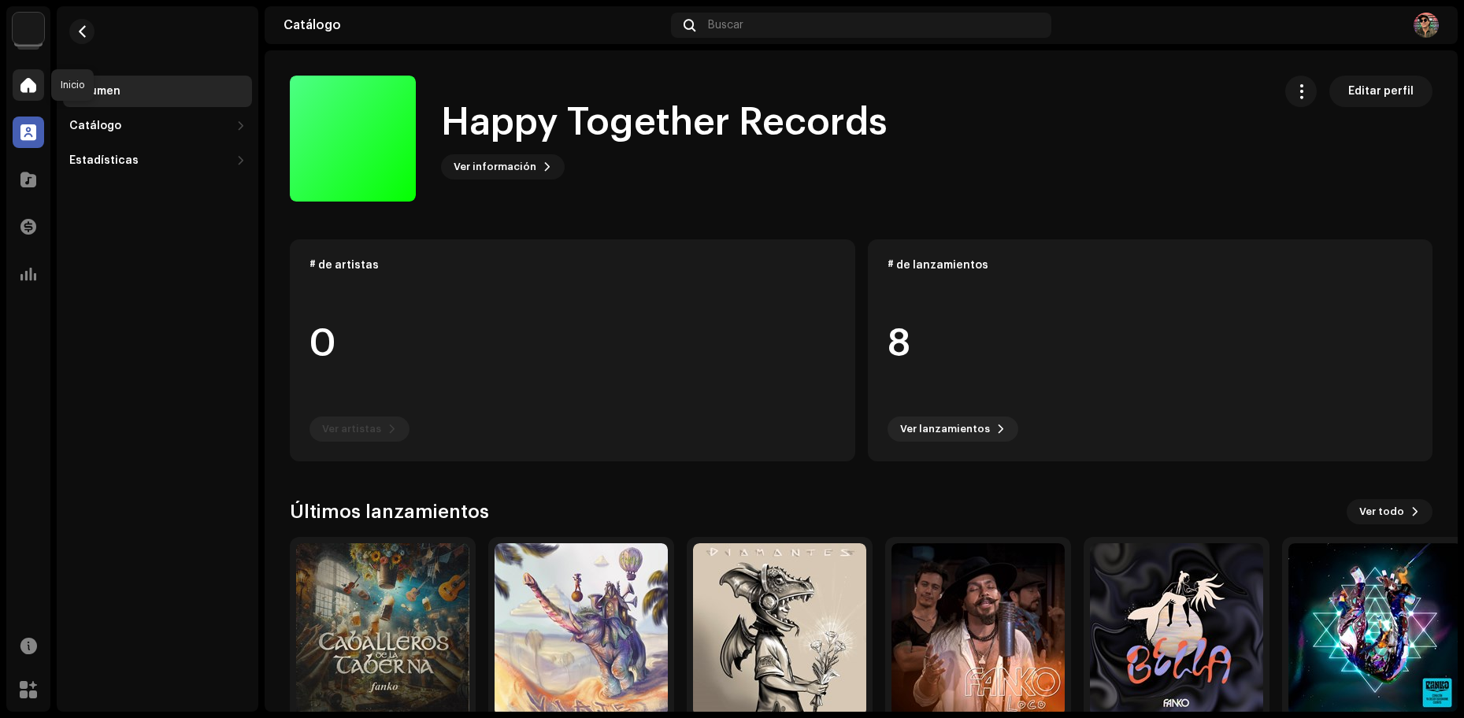
click at [28, 93] on div at bounding box center [29, 85] width 32 height 32
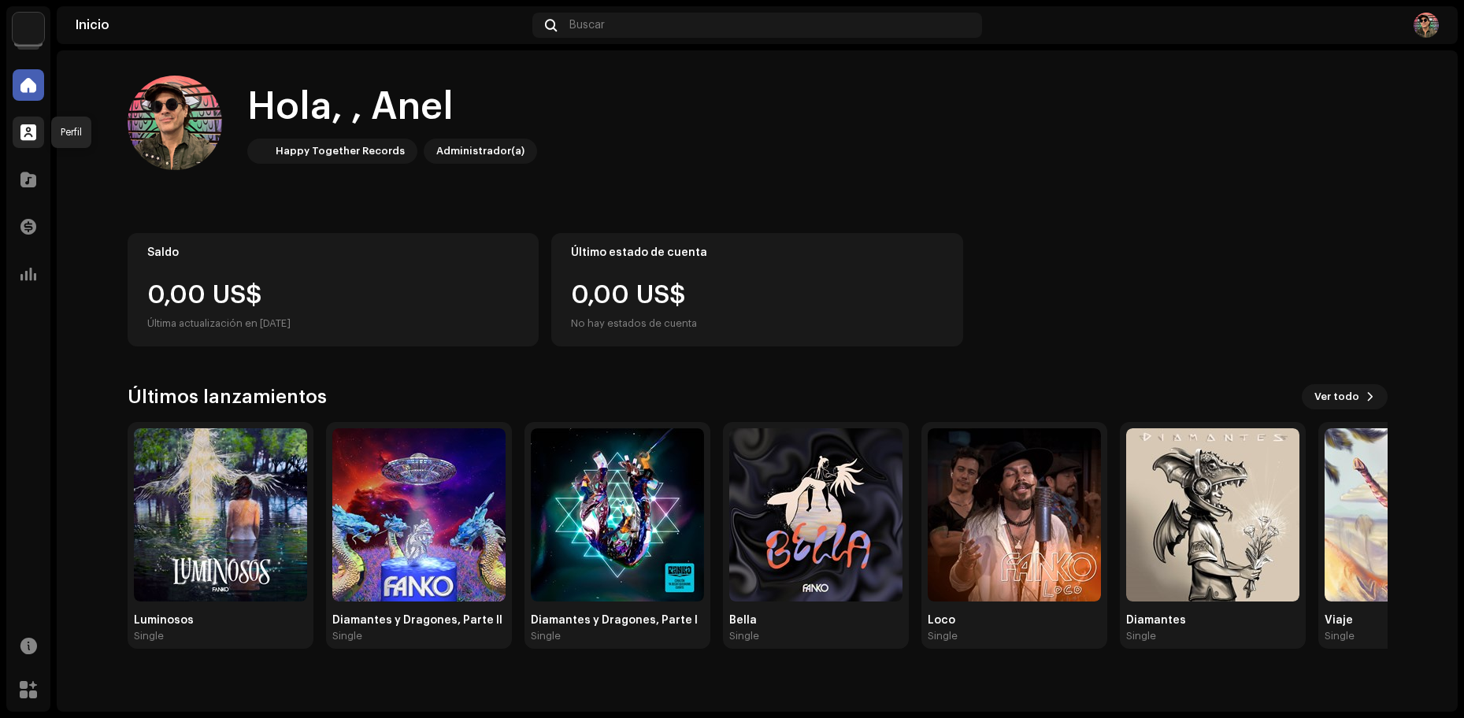
click at [29, 133] on span at bounding box center [28, 132] width 16 height 13
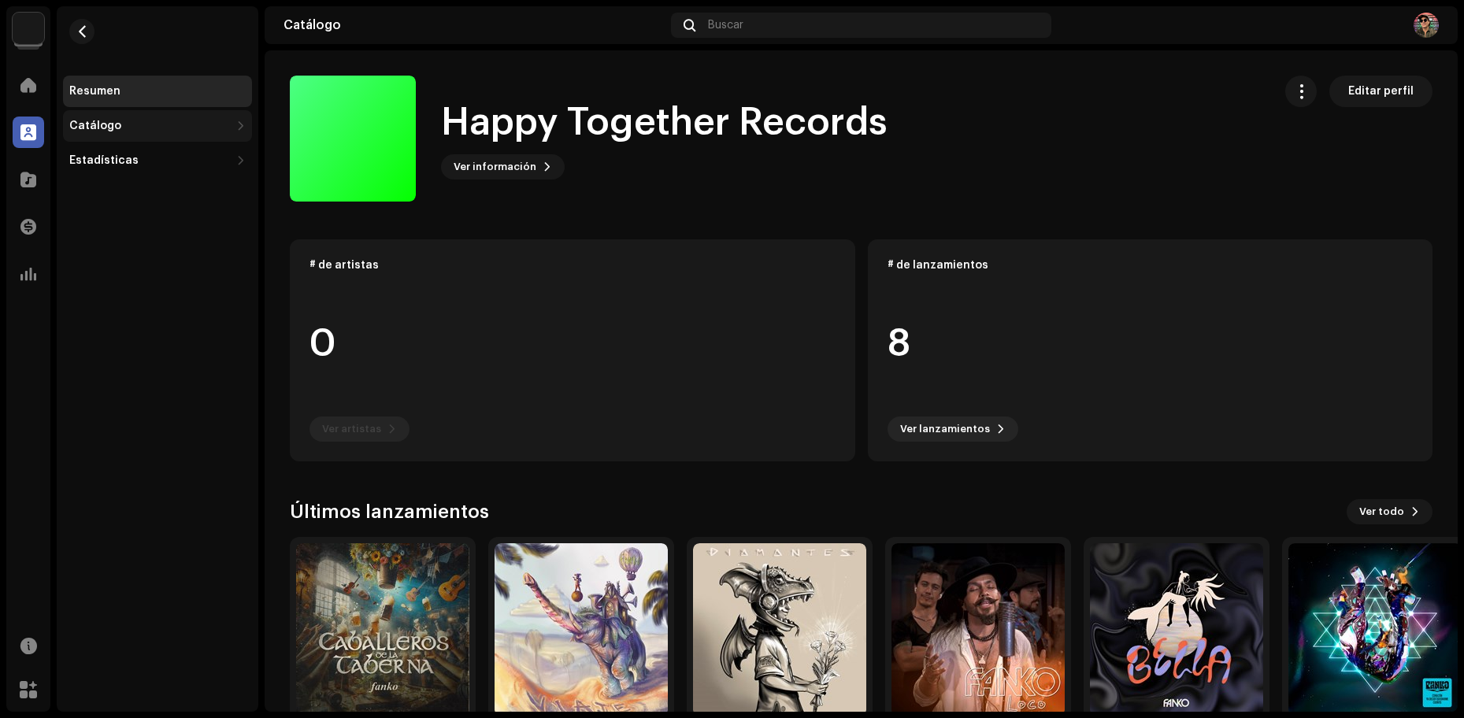
click at [96, 126] on div "Catálogo" at bounding box center [95, 126] width 52 height 13
click at [101, 131] on div "Catálogo" at bounding box center [95, 126] width 52 height 13
click at [93, 159] on div "Estadísticas" at bounding box center [103, 160] width 69 height 13
click at [28, 177] on span at bounding box center [28, 179] width 16 height 13
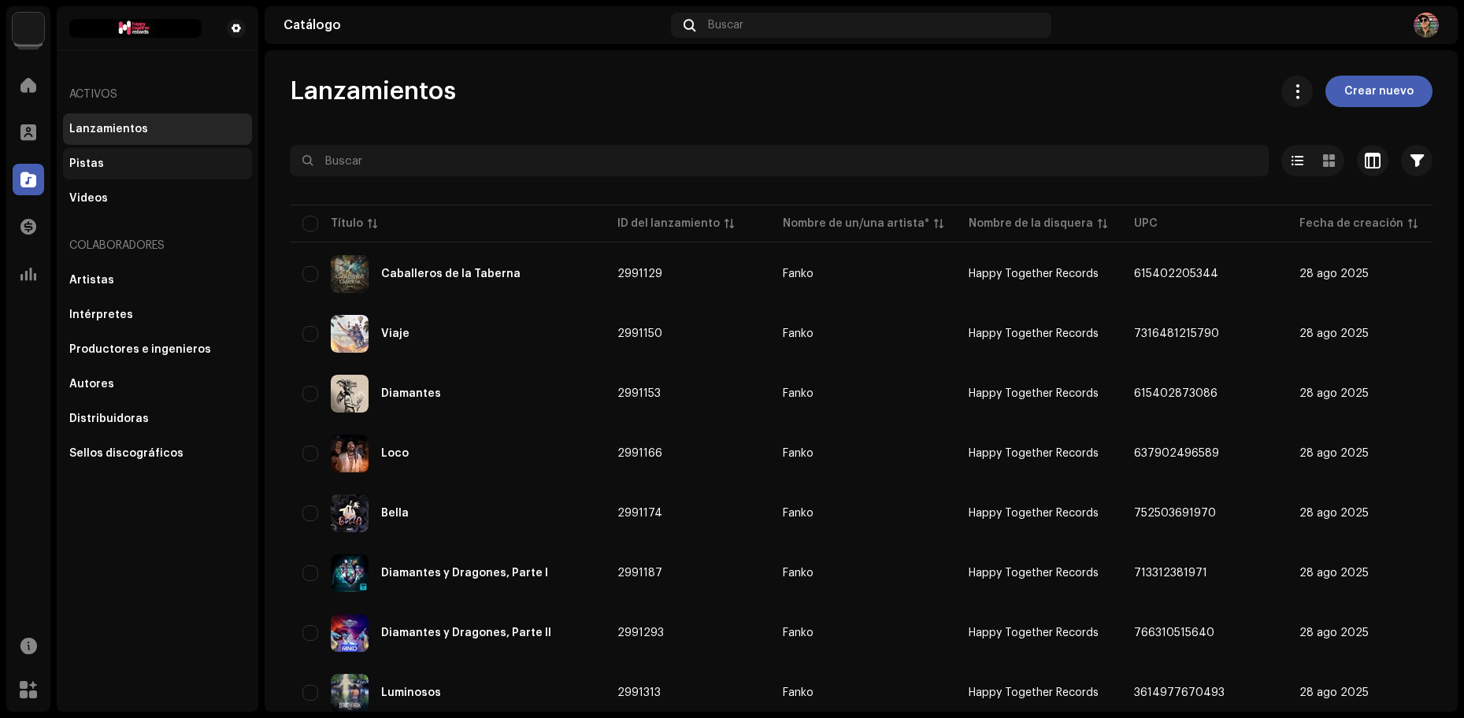
click at [87, 165] on div "Pistas" at bounding box center [86, 164] width 35 height 13
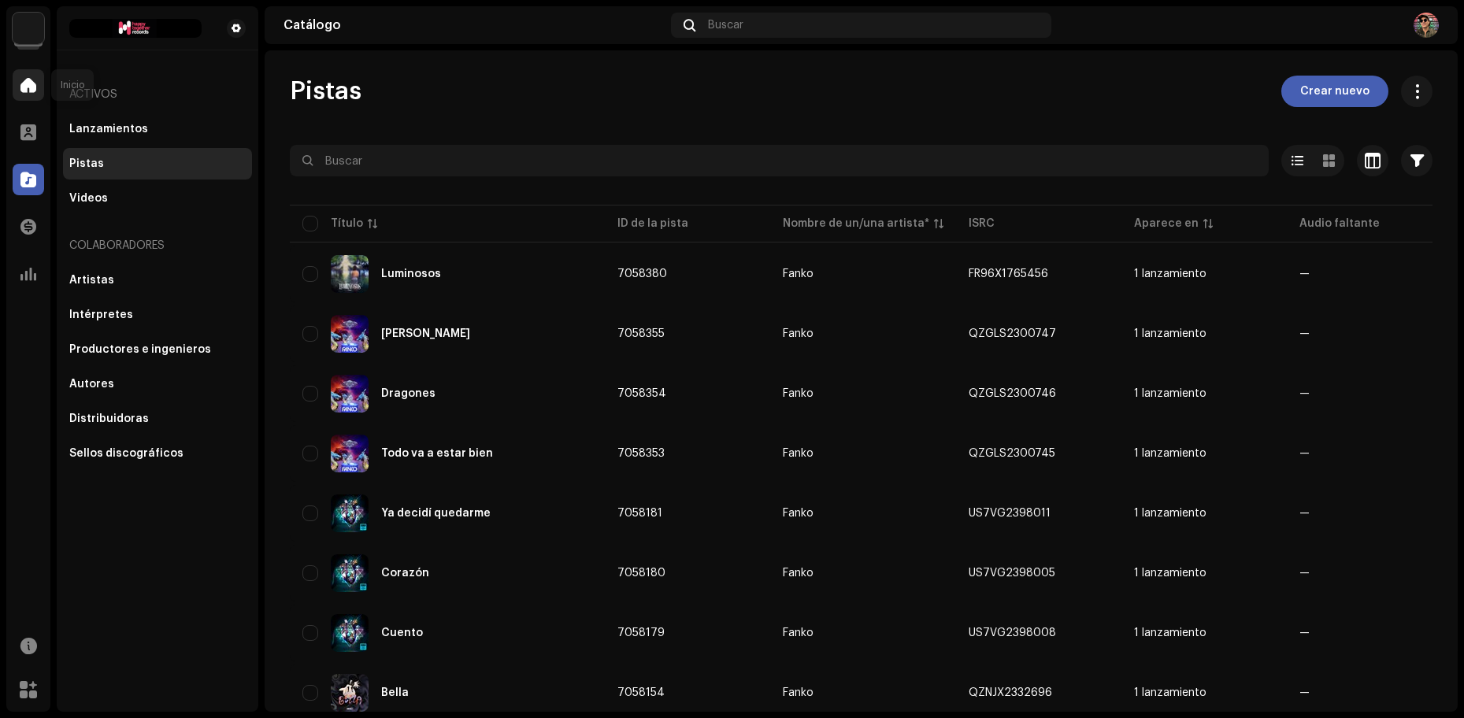
click at [30, 97] on div at bounding box center [29, 85] width 32 height 32
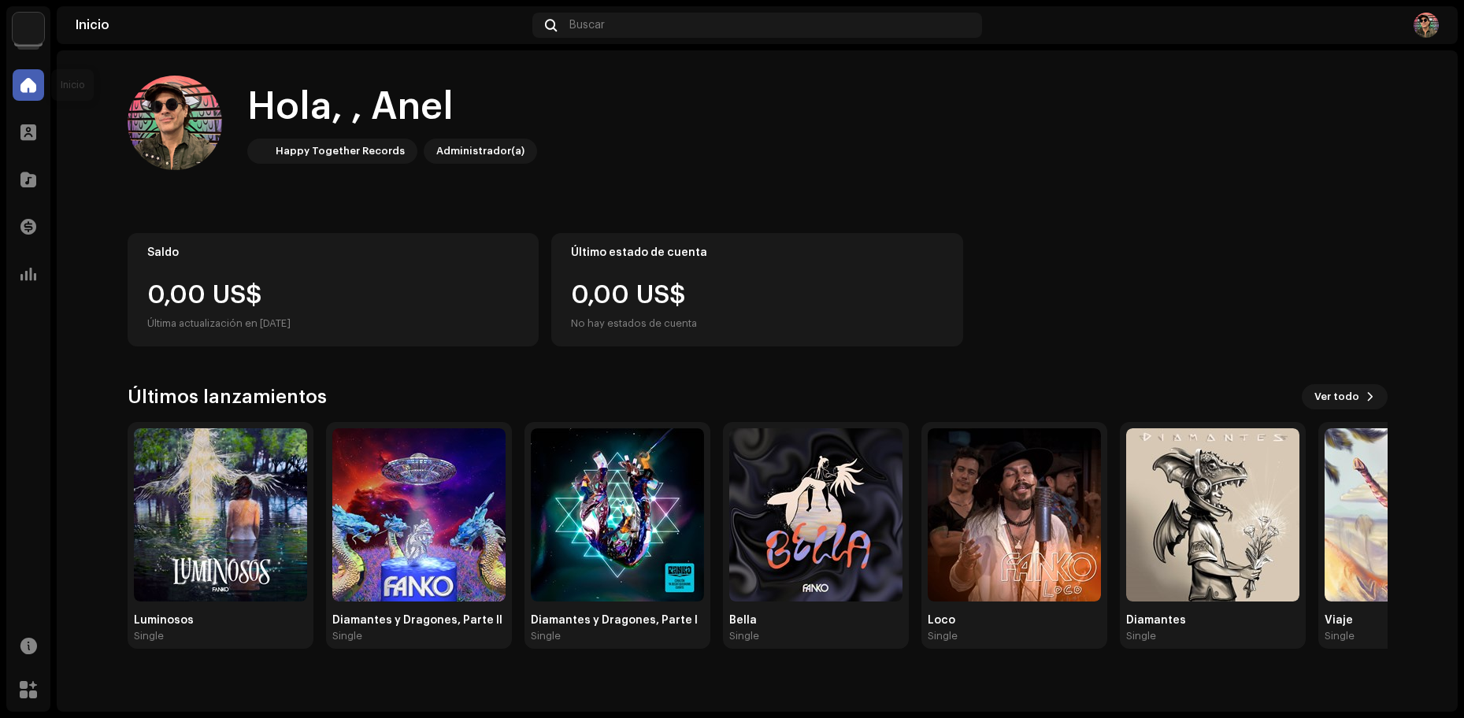
click at [24, 84] on span at bounding box center [28, 85] width 16 height 13
click at [30, 38] on img at bounding box center [29, 29] width 32 height 32
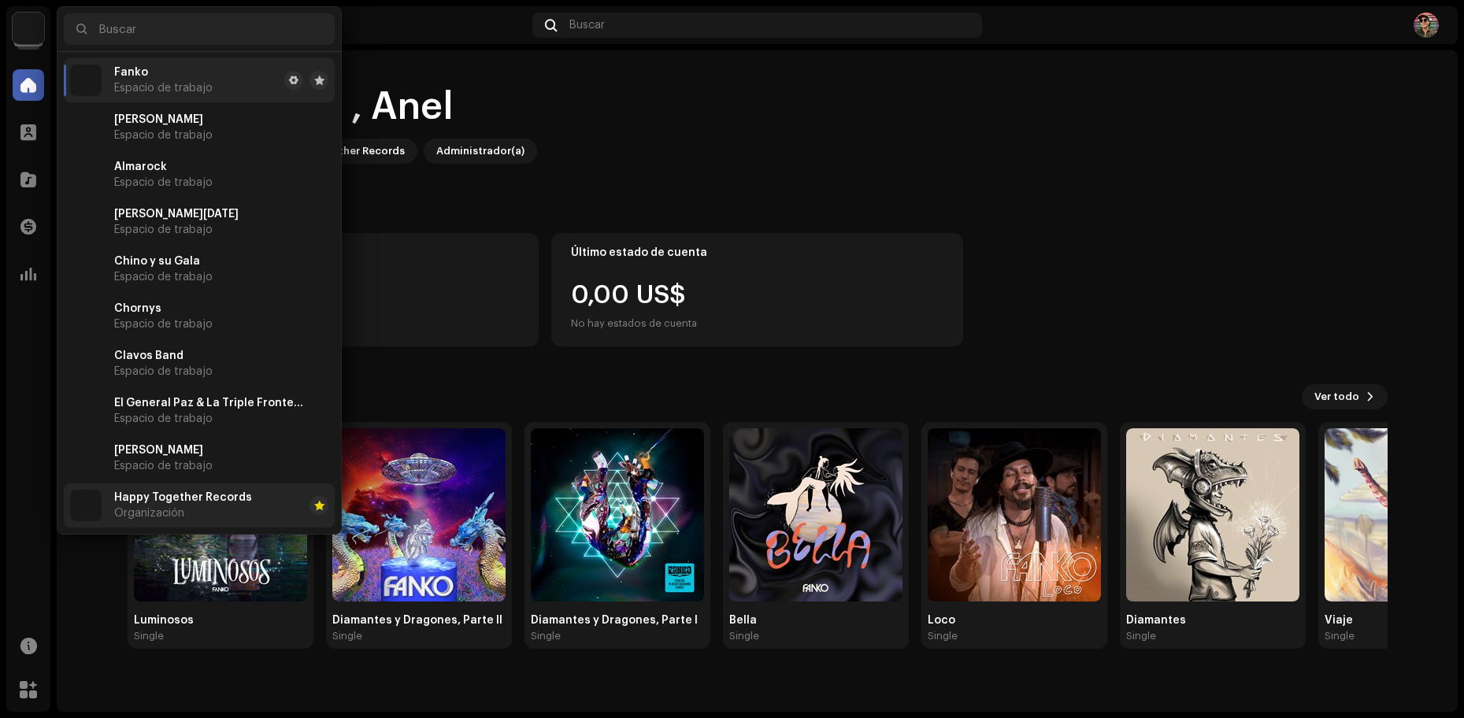
click at [194, 499] on span "Happy Together Records" at bounding box center [183, 498] width 138 height 13
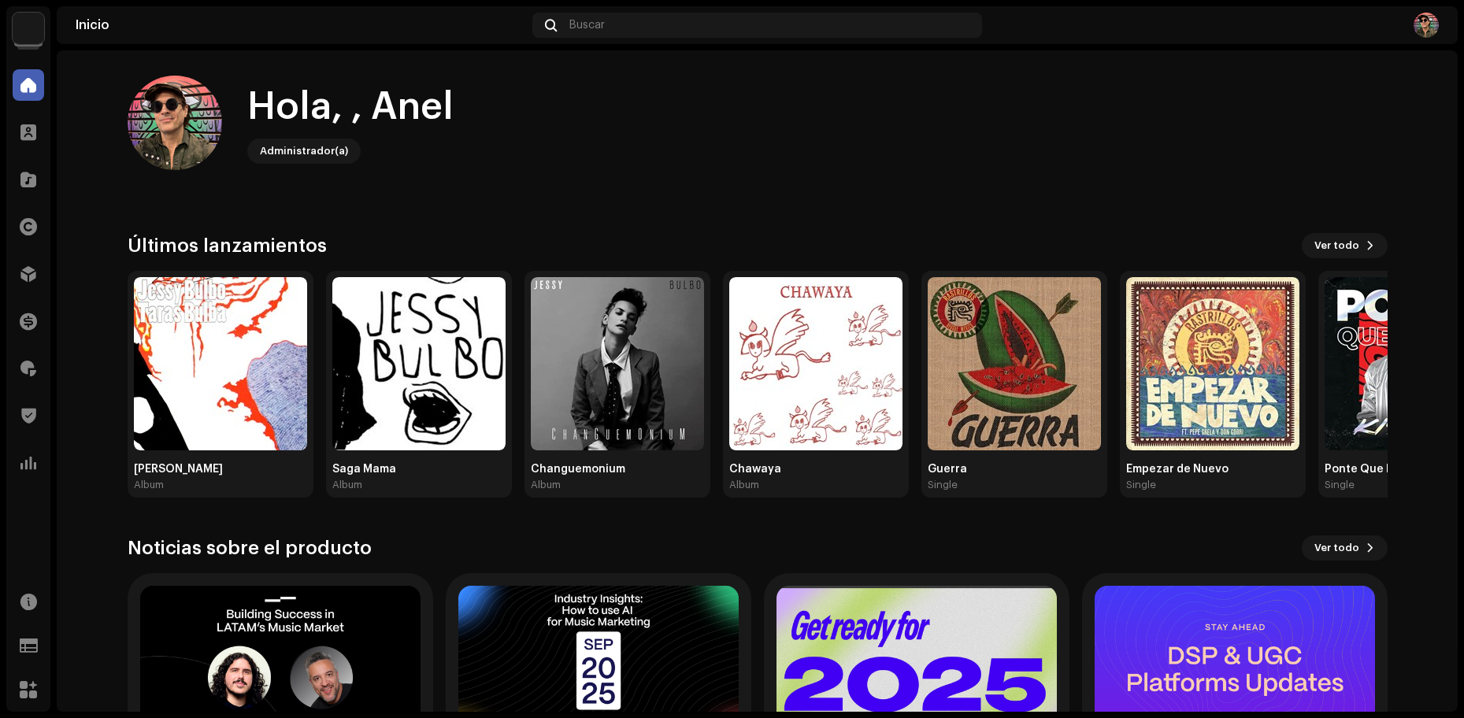
click at [651, 115] on div "Hola, , Anel Administrador(a)" at bounding box center [758, 123] width 1260 height 95
